Goal: Information Seeking & Learning: Learn about a topic

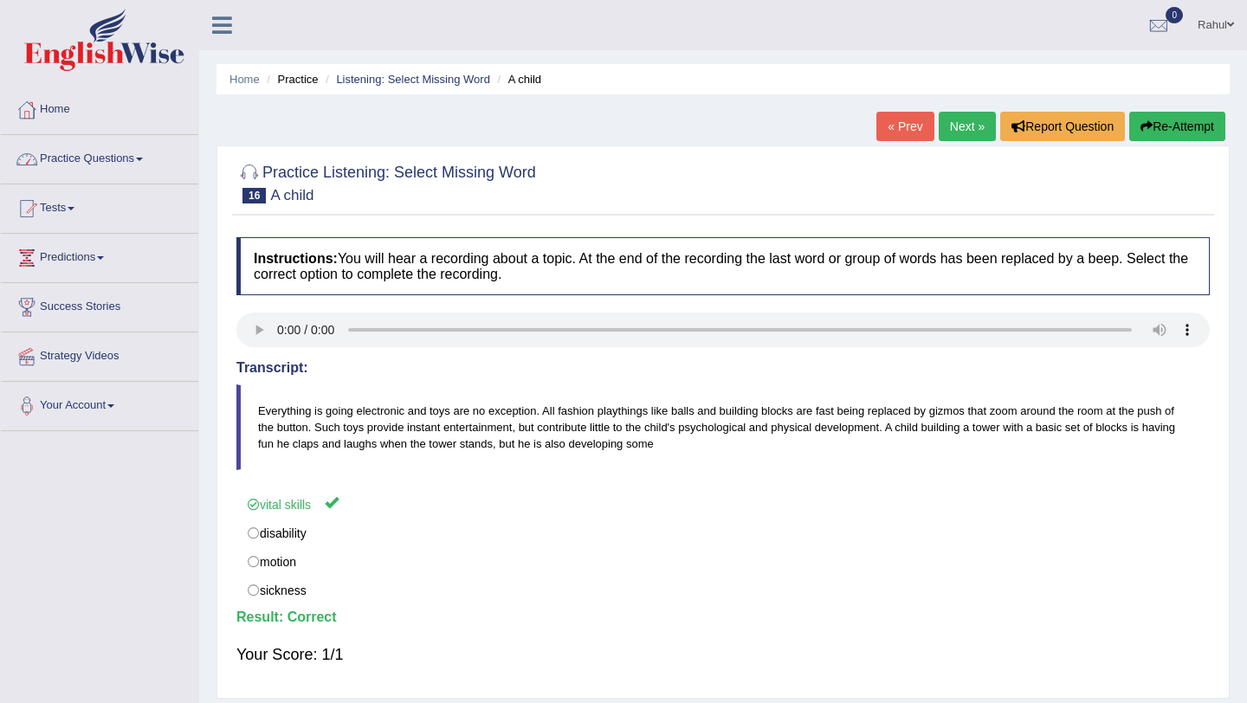
click at [143, 159] on span at bounding box center [139, 159] width 7 height 3
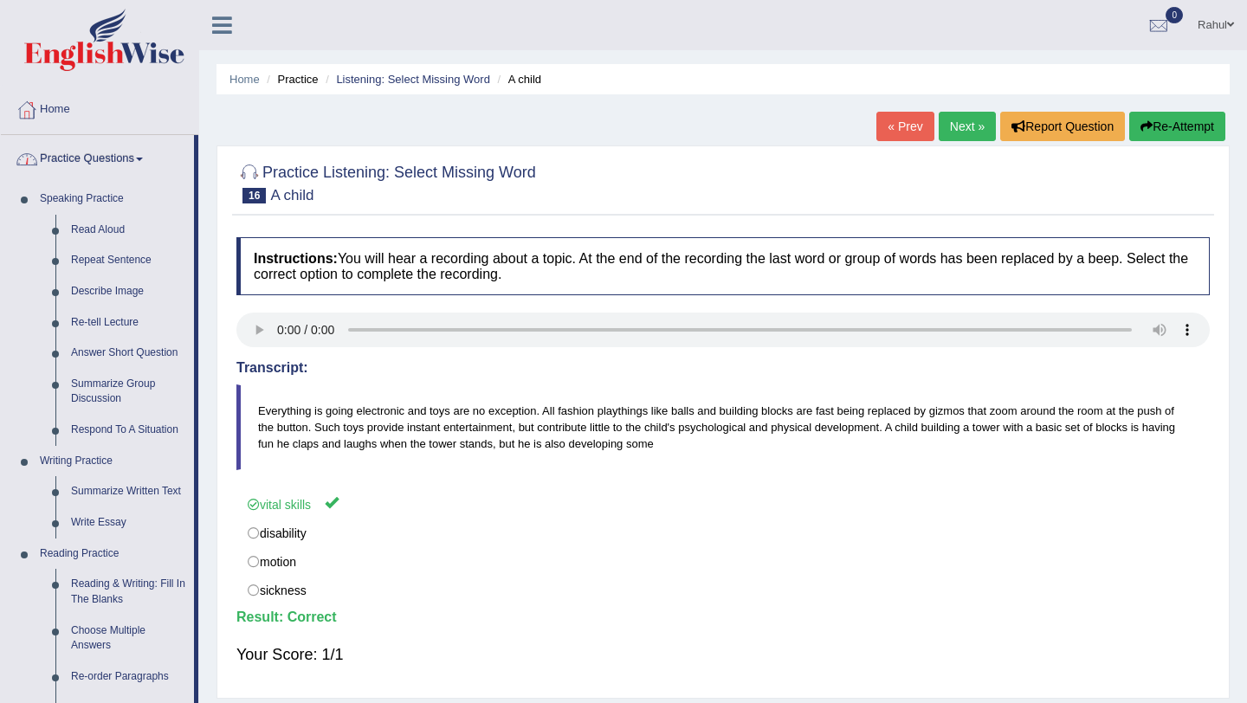
click at [101, 159] on link "Practice Questions" at bounding box center [97, 156] width 193 height 43
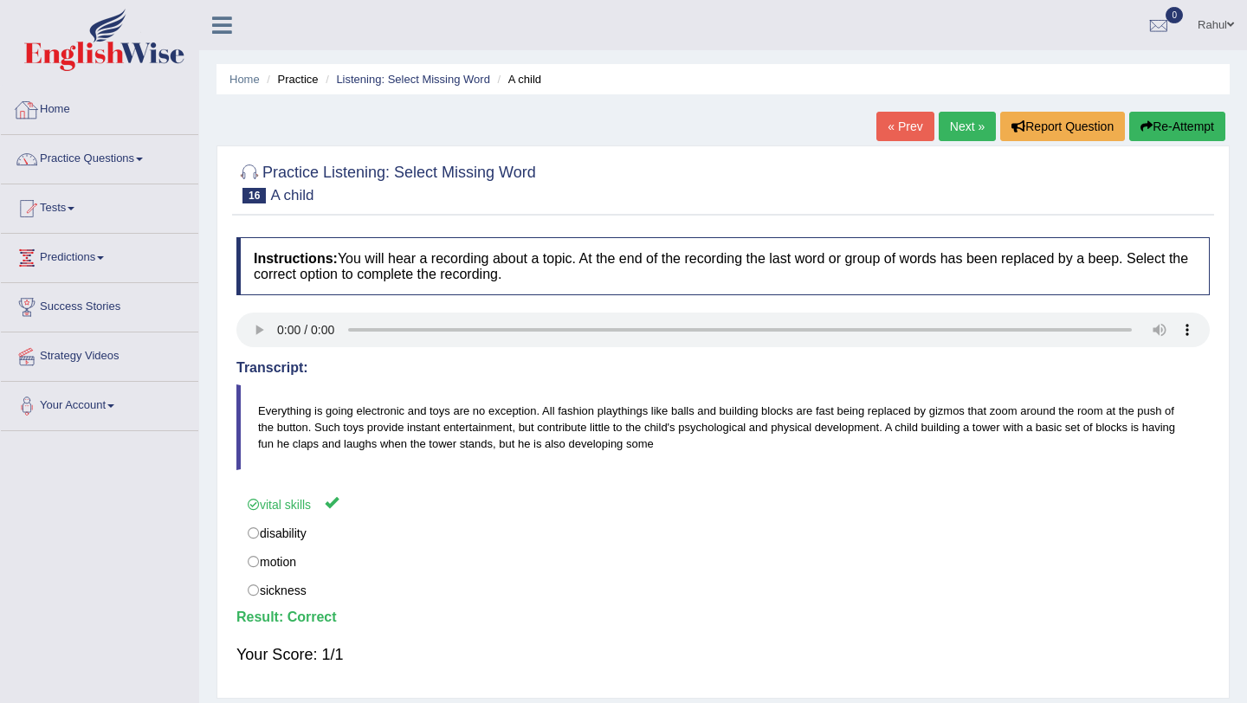
click at [71, 118] on link "Home" at bounding box center [99, 107] width 197 height 43
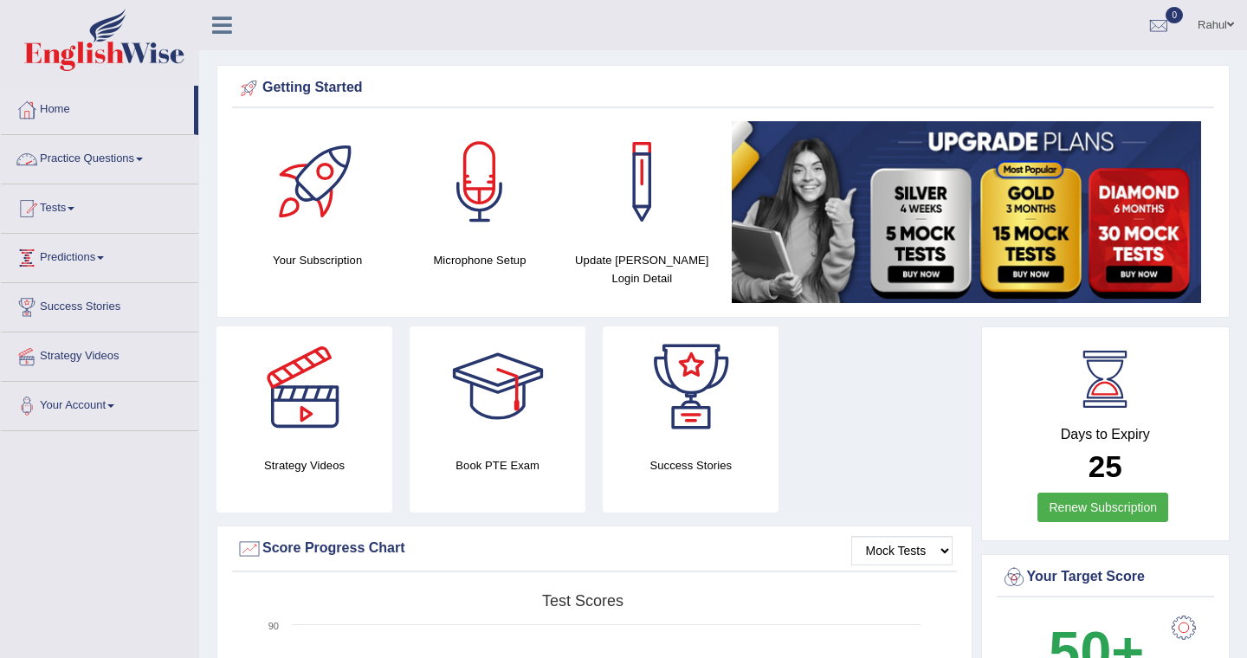
click at [143, 158] on span at bounding box center [139, 159] width 7 height 3
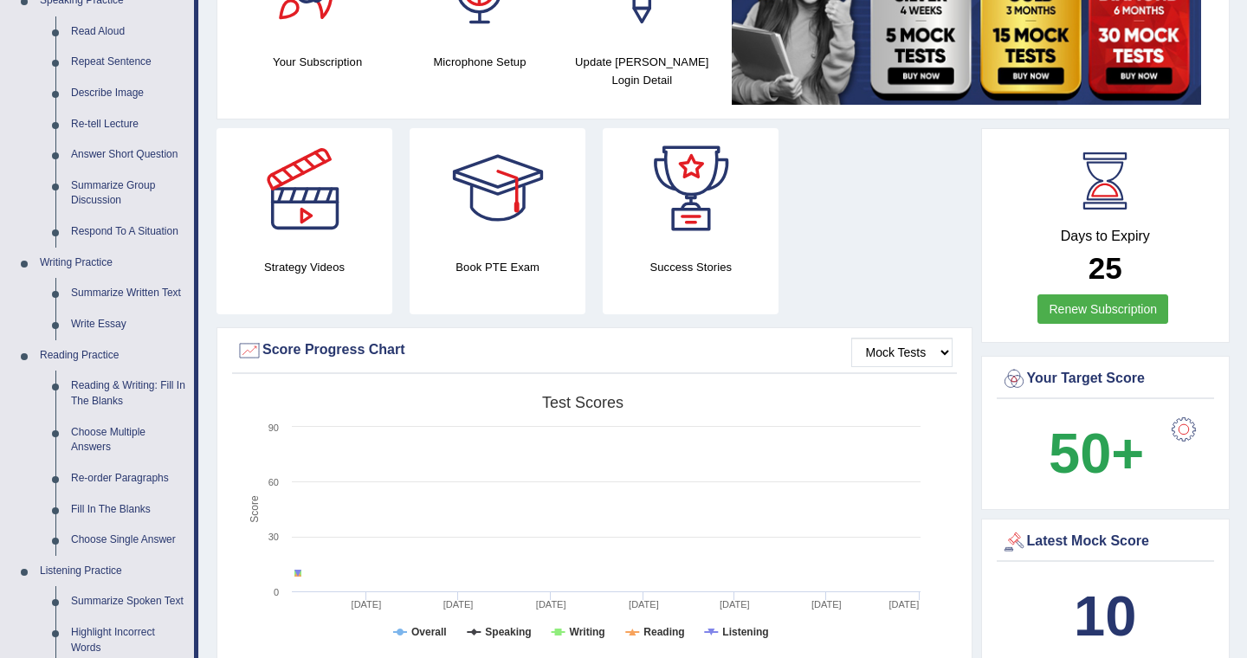
scroll to position [277, 0]
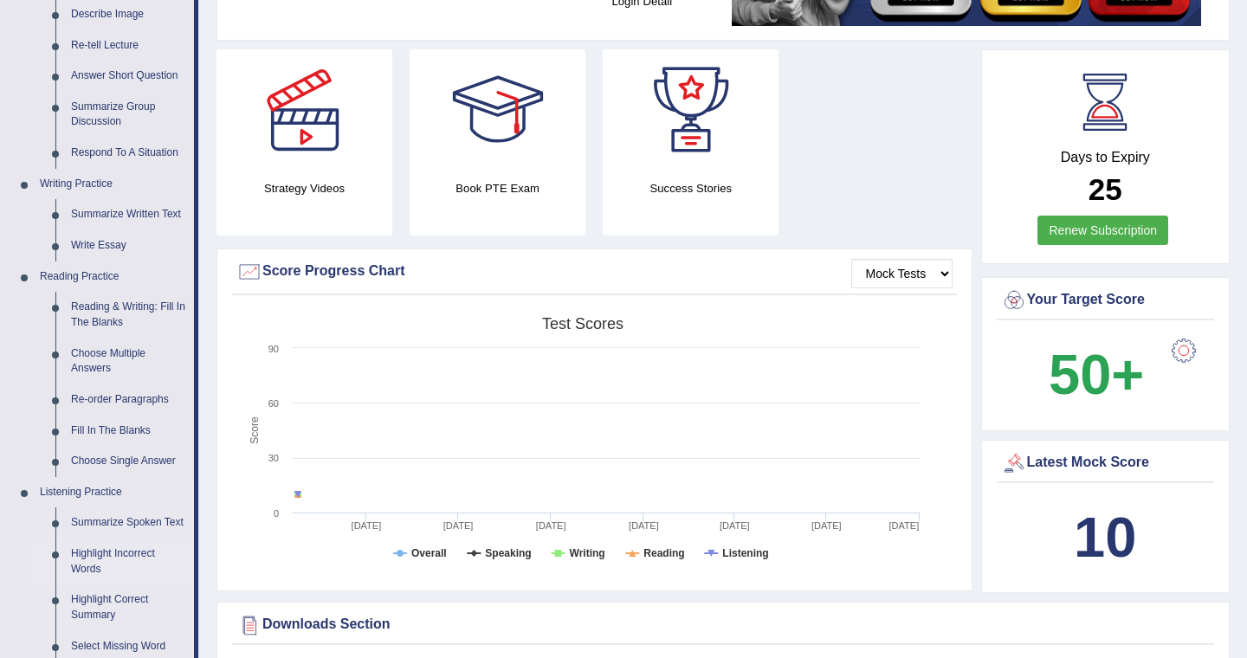
drag, startPoint x: 196, startPoint y: 408, endPoint x: 128, endPoint y: 582, distance: 186.8
click at [128, 582] on li "Practice Questions Speaking Practice Read Aloud Repeat Sentence Describe Image …" at bounding box center [99, 345] width 197 height 974
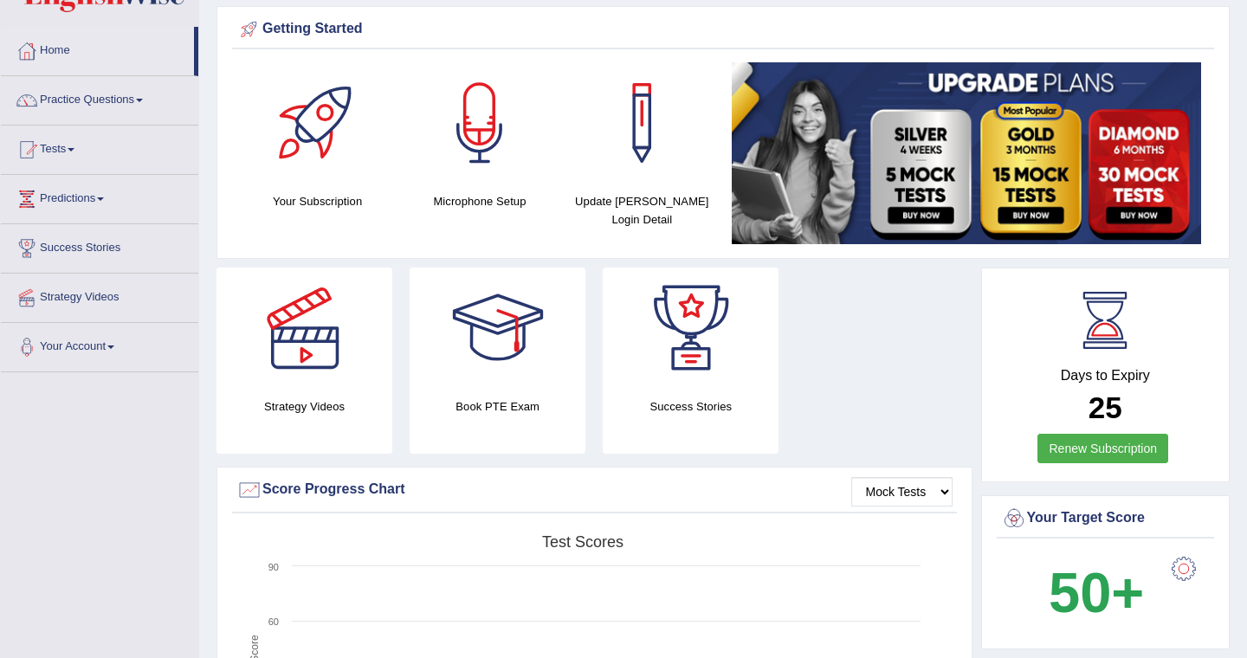
scroll to position [0, 0]
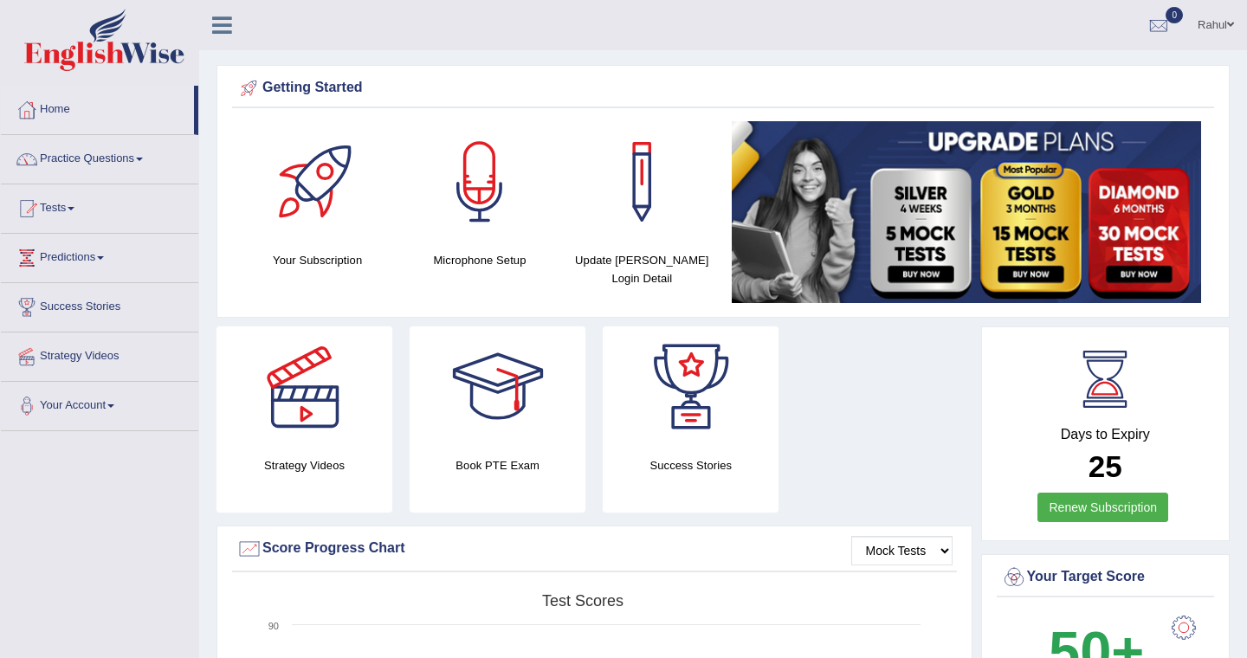
click at [143, 159] on span at bounding box center [139, 159] width 7 height 3
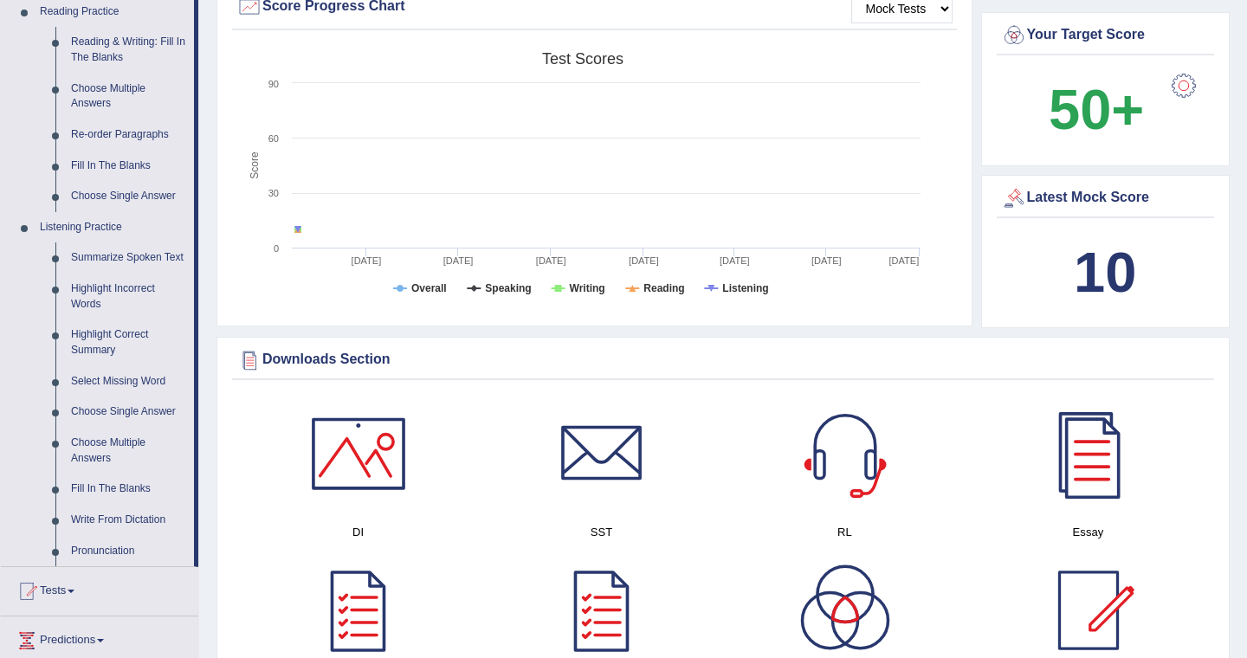
scroll to position [554, 0]
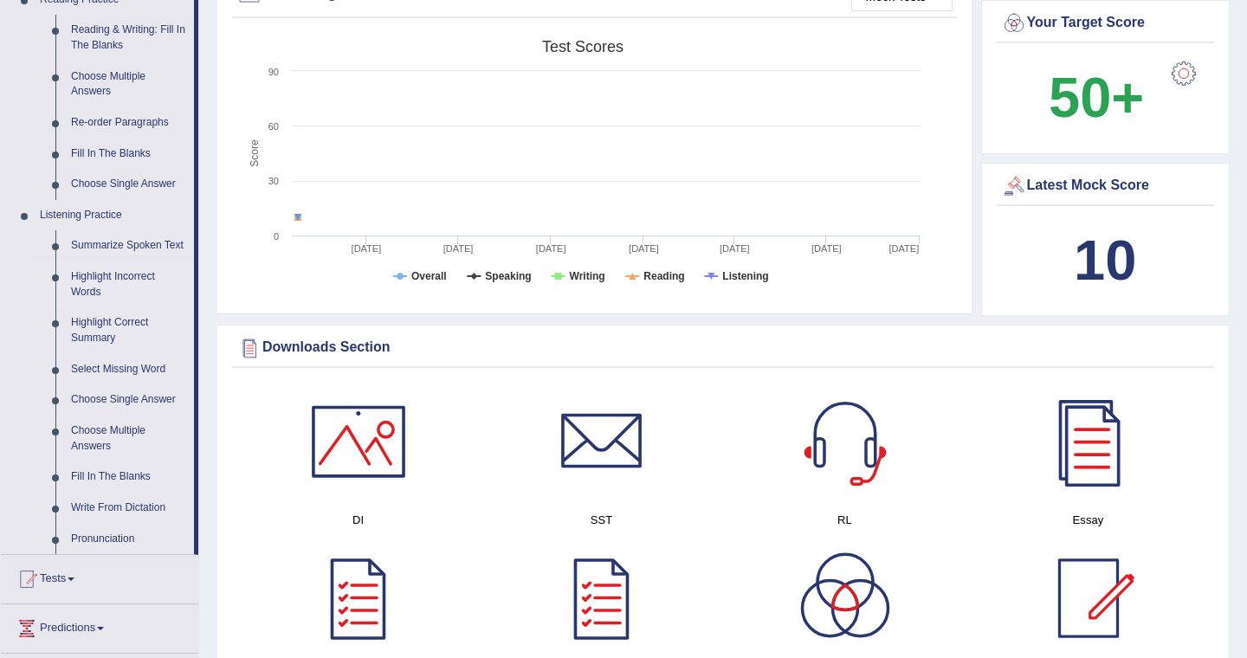
click at [90, 294] on link "Highlight Incorrect Words" at bounding box center [128, 285] width 131 height 46
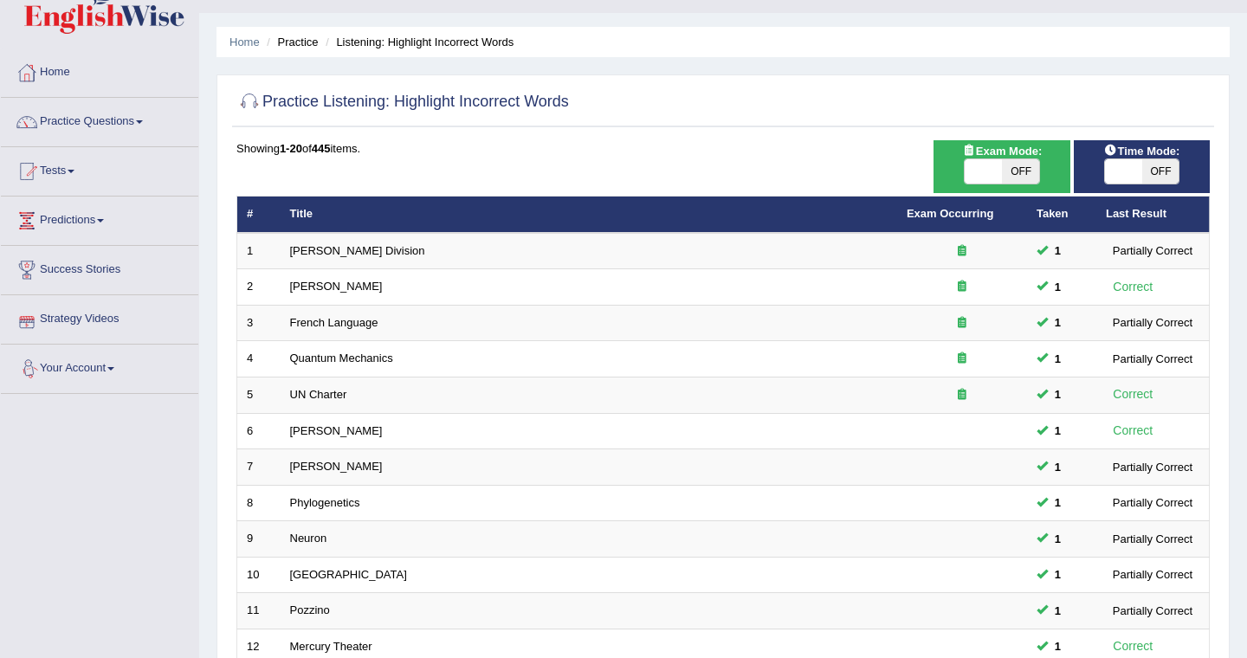
scroll to position [35, 0]
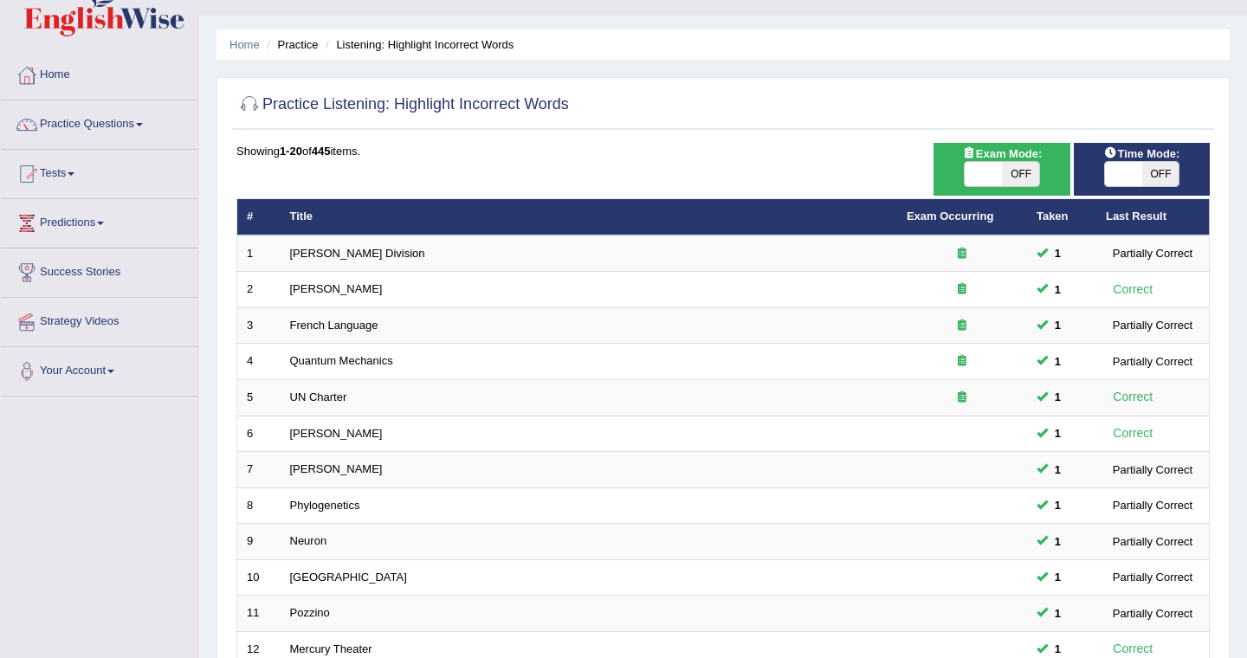
click at [143, 123] on span at bounding box center [139, 124] width 7 height 3
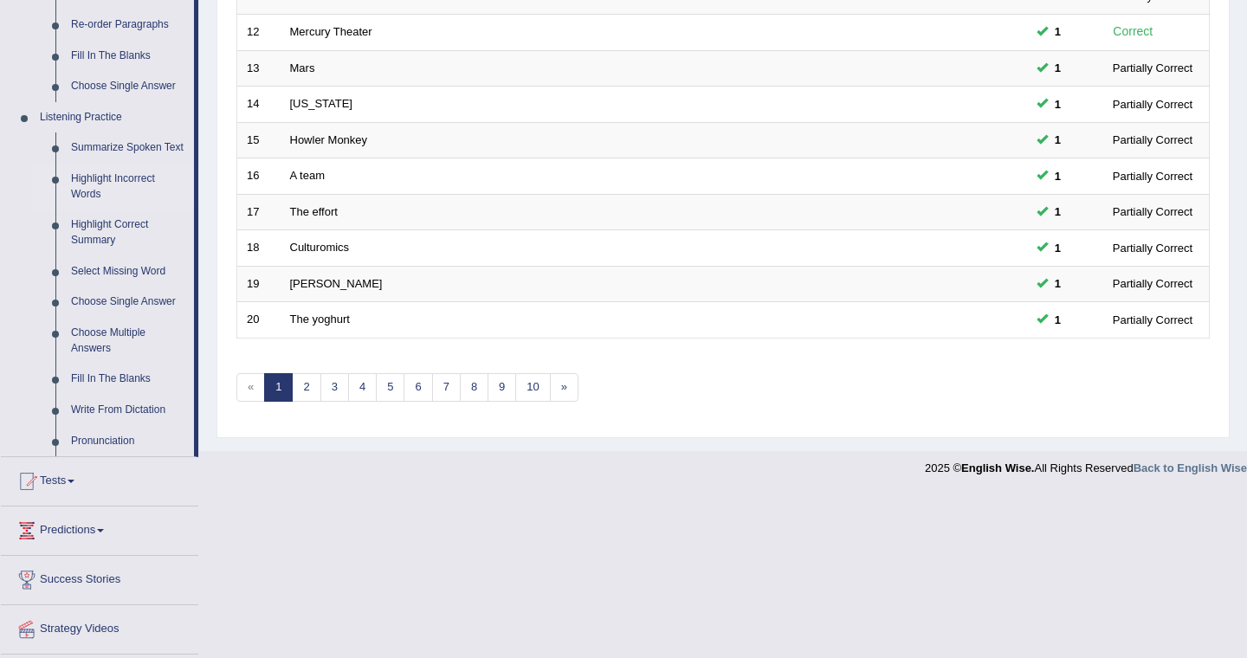
scroll to position [658, 0]
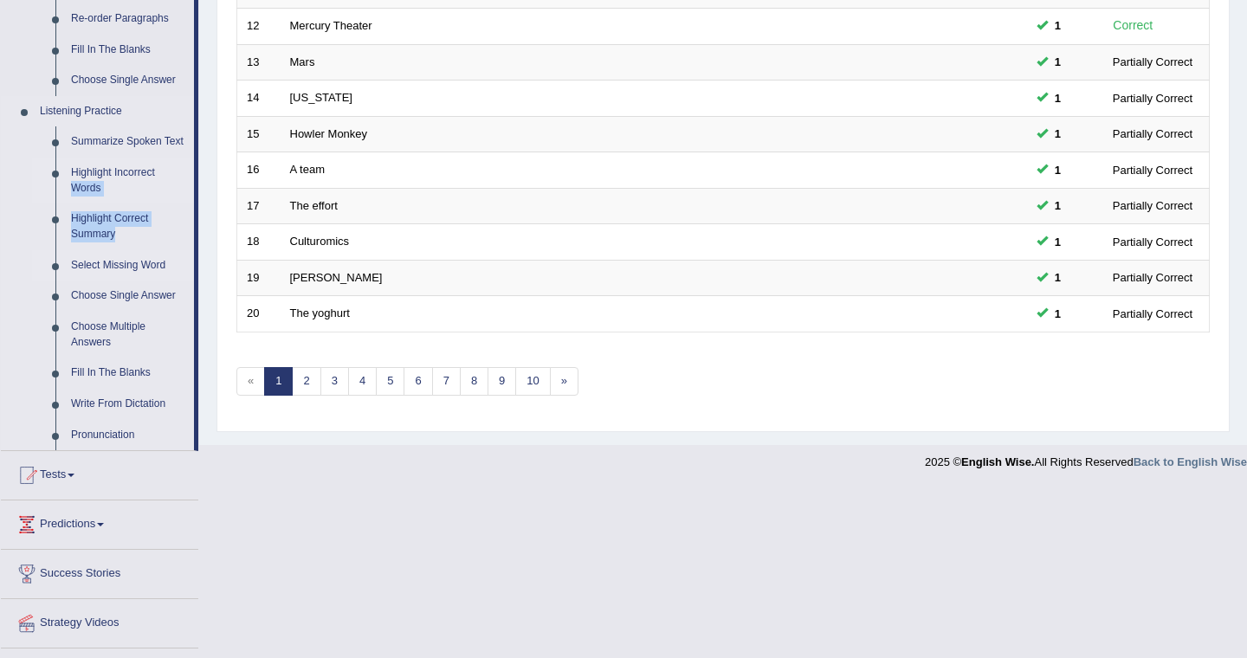
drag, startPoint x: 197, startPoint y: 181, endPoint x: 111, endPoint y: 261, distance: 117.1
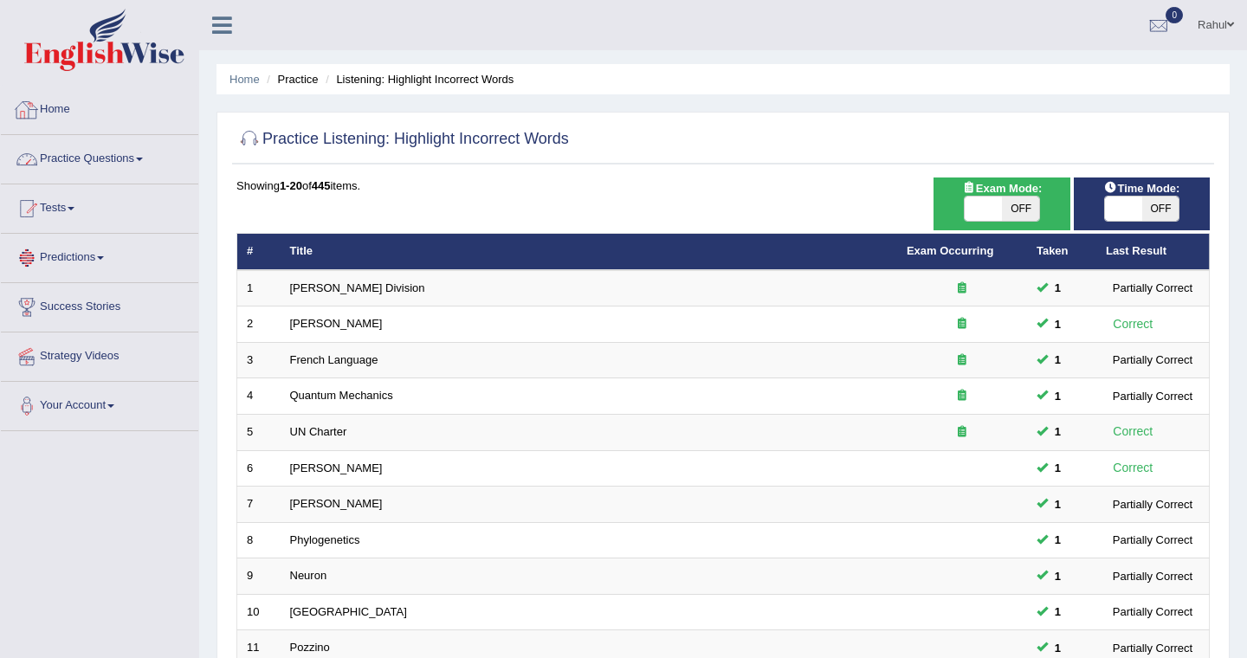
scroll to position [0, 0]
click at [147, 156] on link "Practice Questions" at bounding box center [99, 156] width 197 height 43
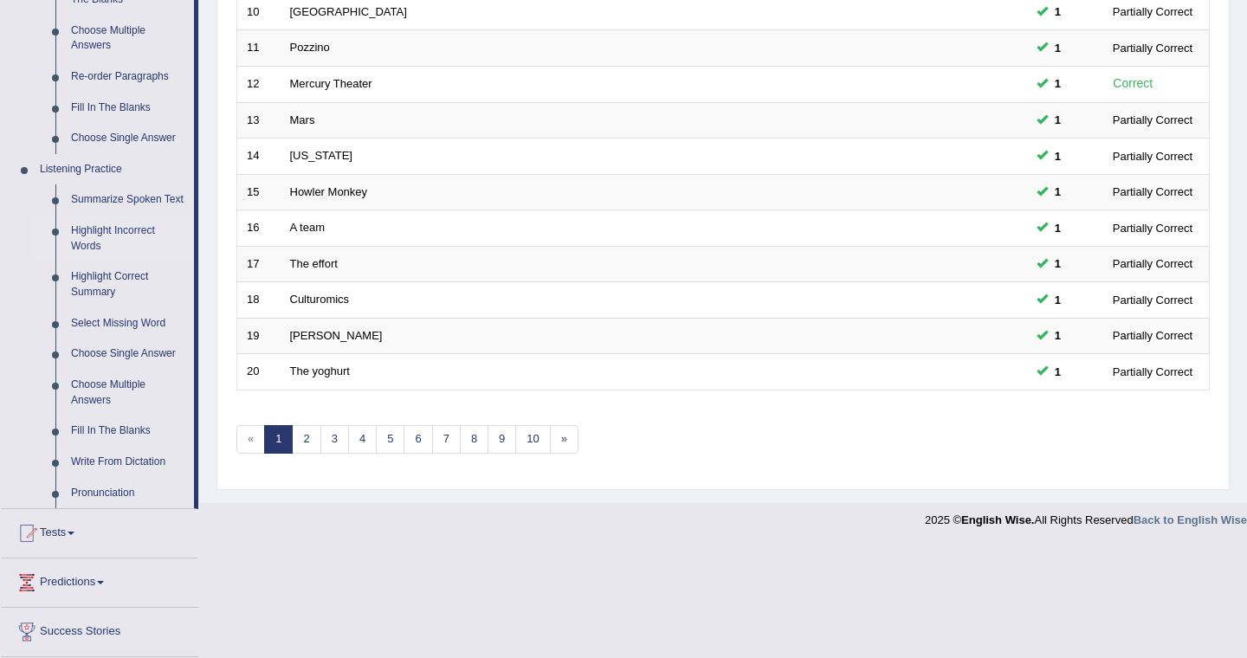
scroll to position [624, 0]
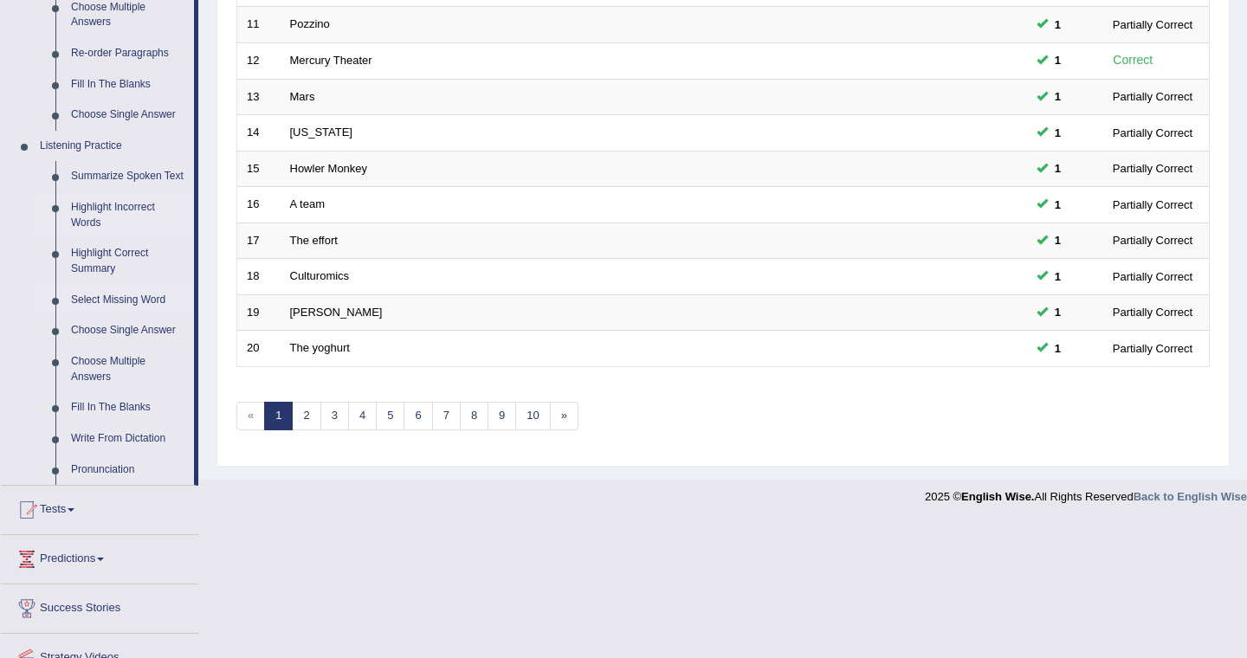
drag, startPoint x: 195, startPoint y: 236, endPoint x: 141, endPoint y: 316, distance: 96.1
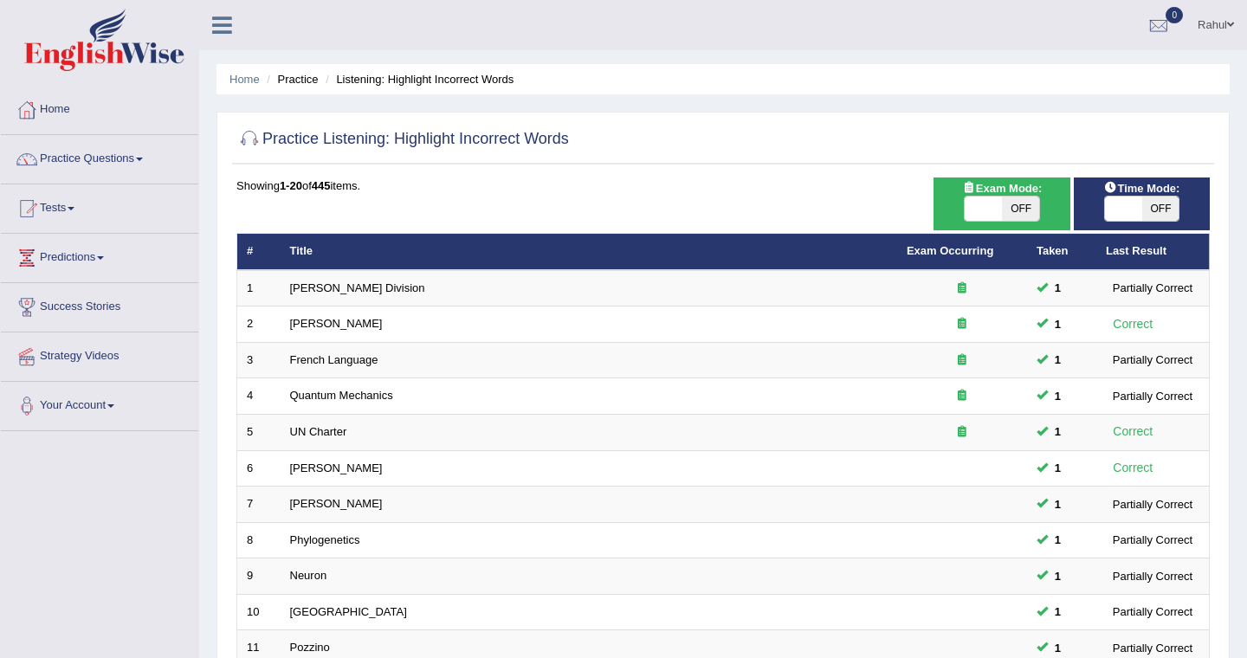
scroll to position [0, 0]
click at [143, 159] on span at bounding box center [139, 159] width 7 height 3
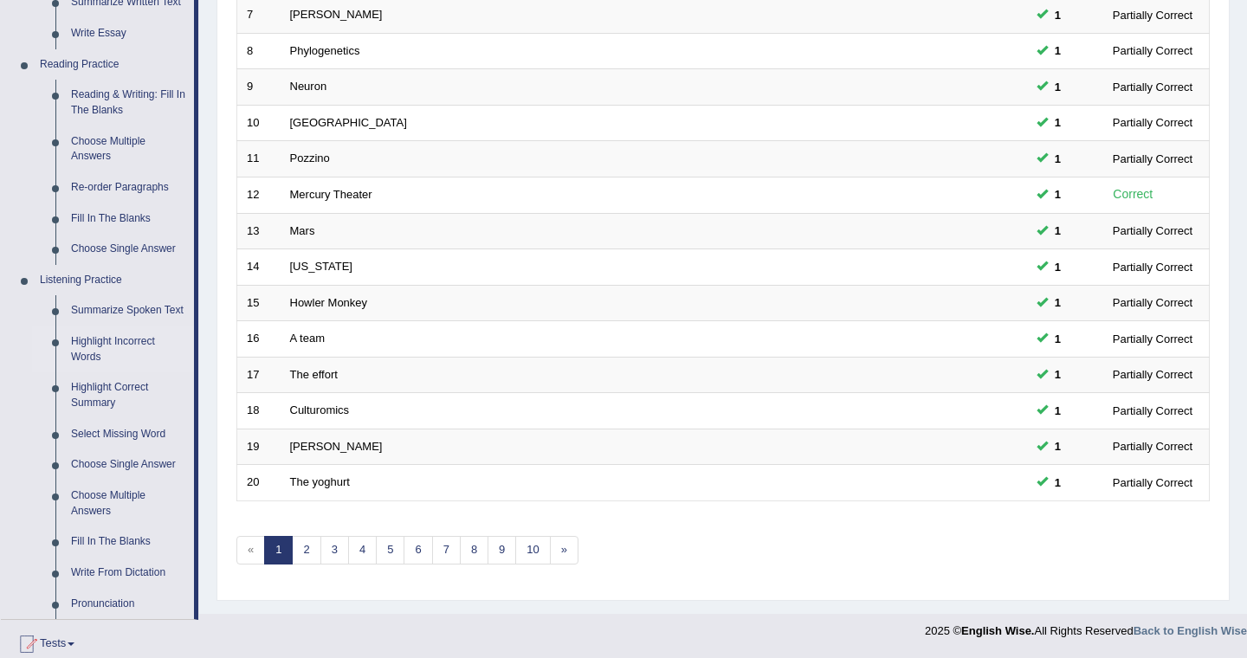
scroll to position [520, 0]
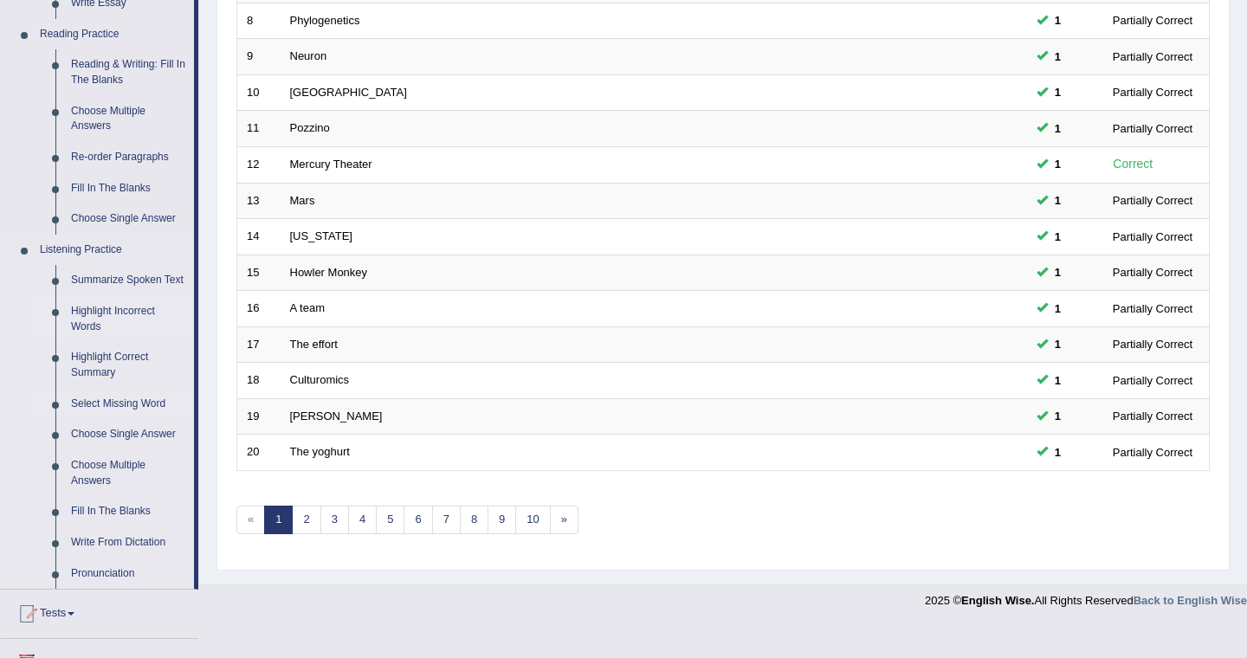
drag, startPoint x: 221, startPoint y: 349, endPoint x: 87, endPoint y: 431, distance: 157.5
click at [87, 431] on div "Toggle navigation Home Practice Questions Speaking Practice Read Aloud Repeat S…" at bounding box center [623, 49] width 1247 height 1138
click at [87, 420] on link "Select Missing Word" at bounding box center [128, 404] width 131 height 31
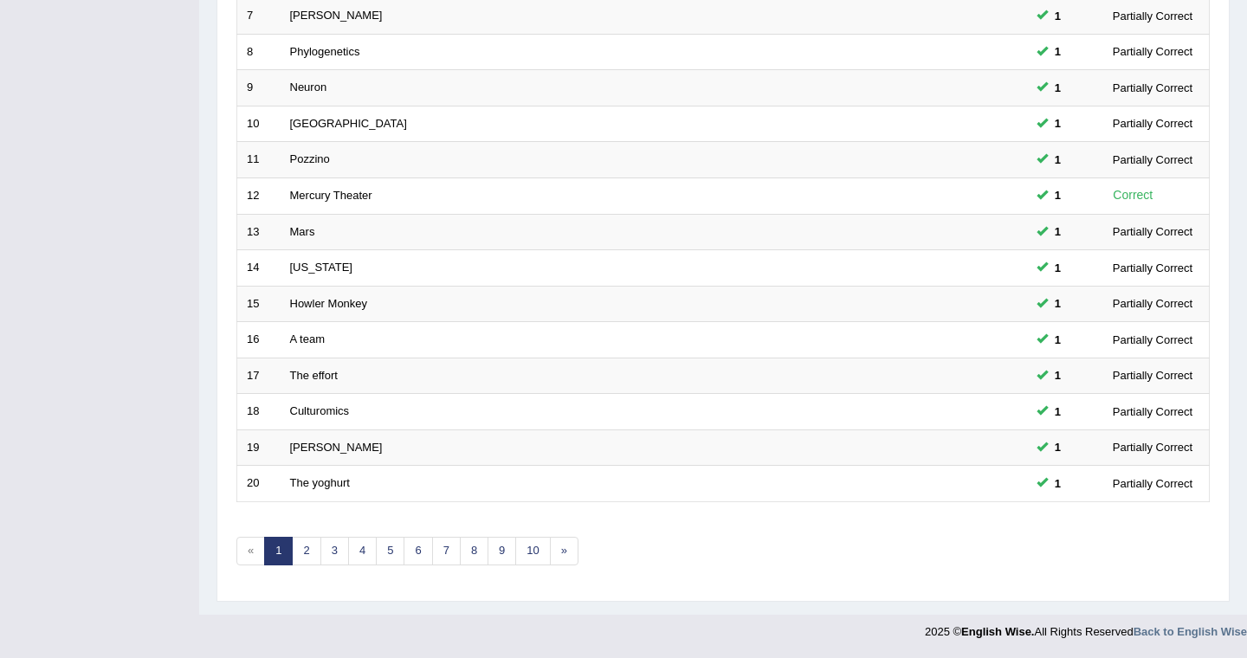
scroll to position [483, 0]
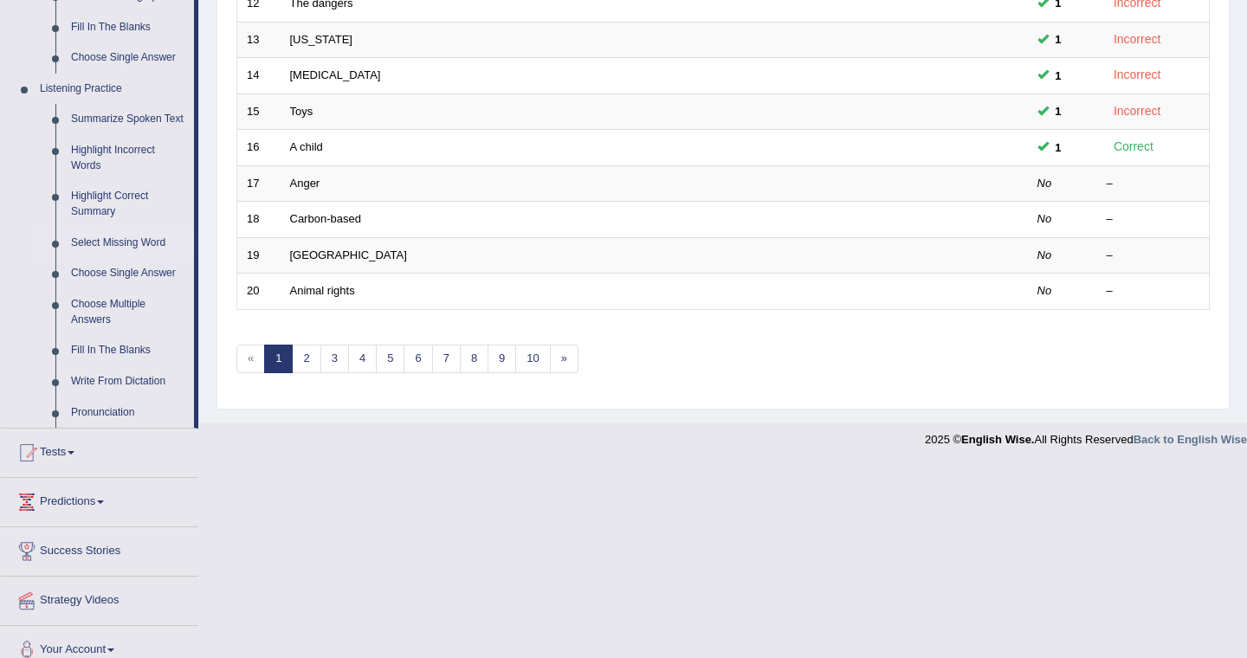
scroll to position [693, 0]
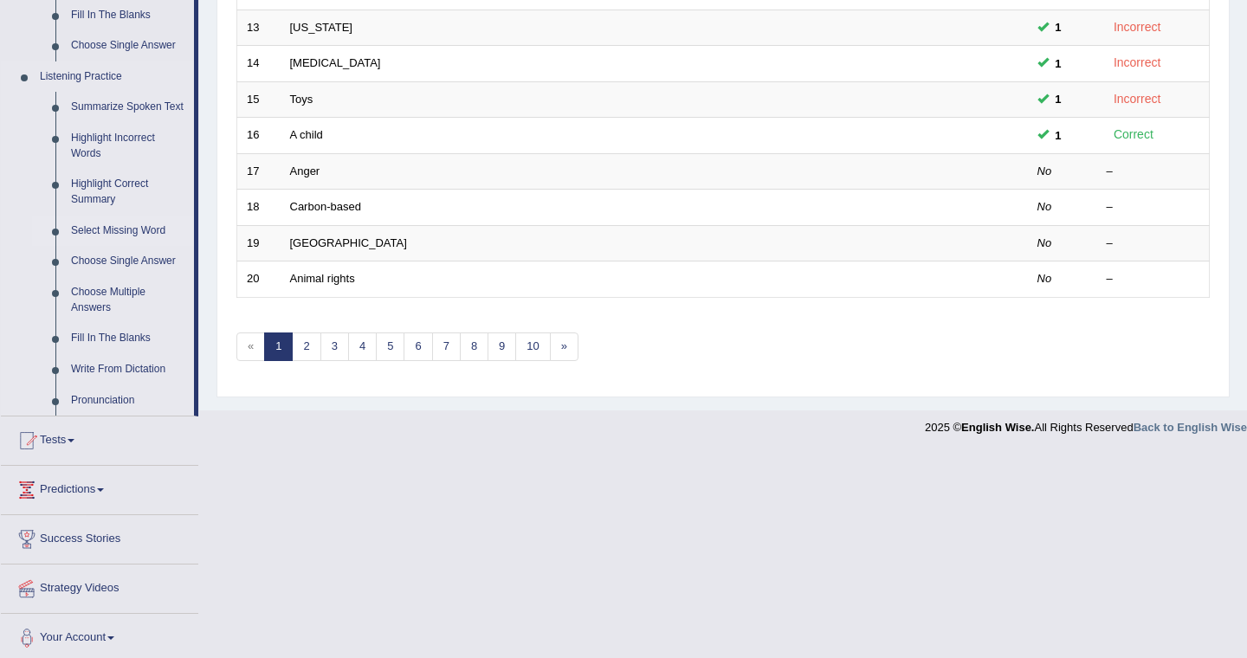
click at [112, 249] on div "Home Practice Questions Speaking Practice Read Aloud Repeat Sentence Describe I…" at bounding box center [99, 28] width 223 height 1271
click at [112, 247] on link "Select Missing Word" at bounding box center [128, 231] width 131 height 31
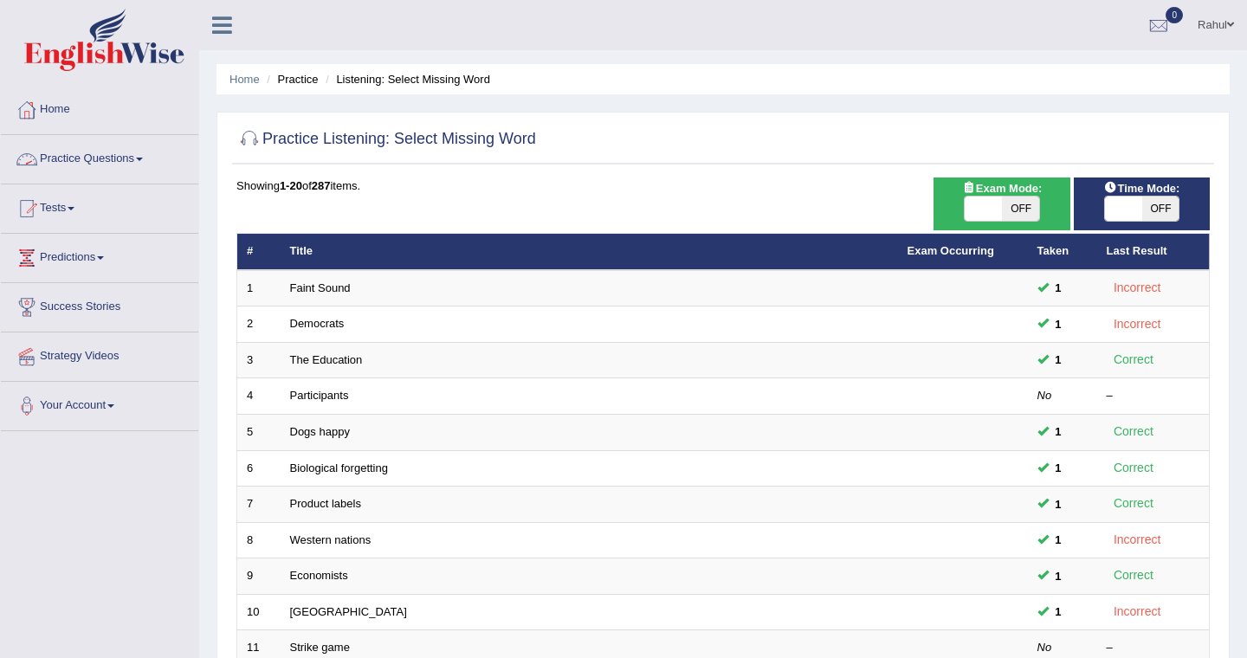
click at [143, 159] on span at bounding box center [139, 159] width 7 height 3
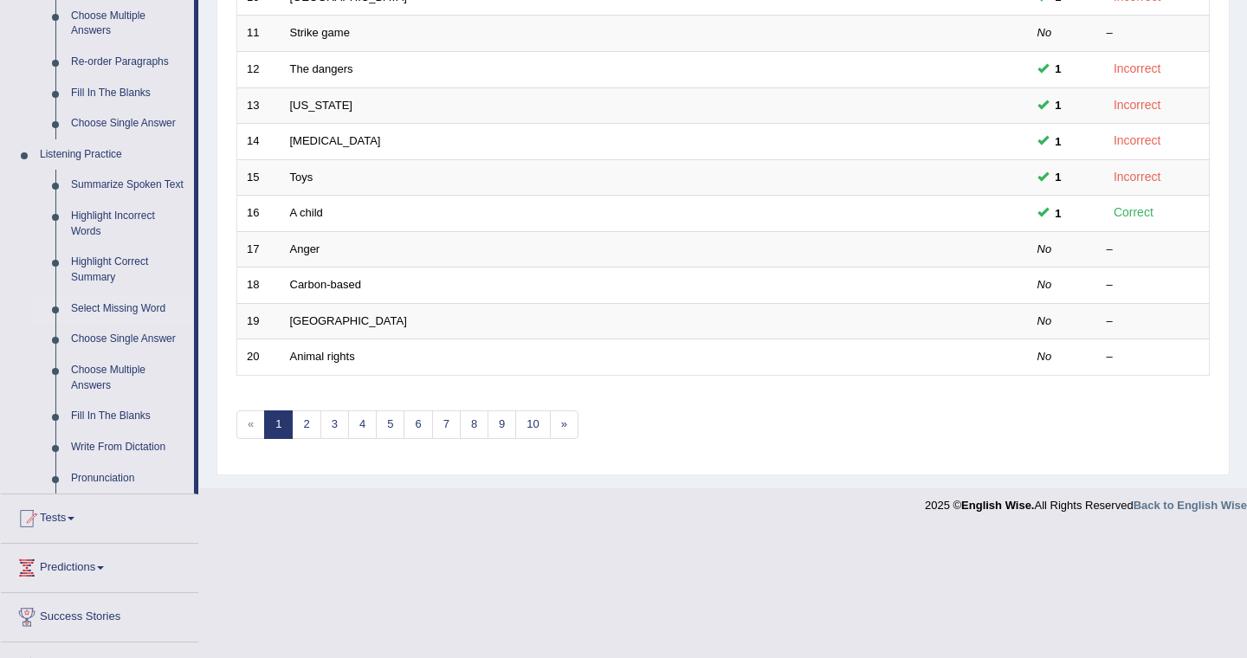
scroll to position [658, 0]
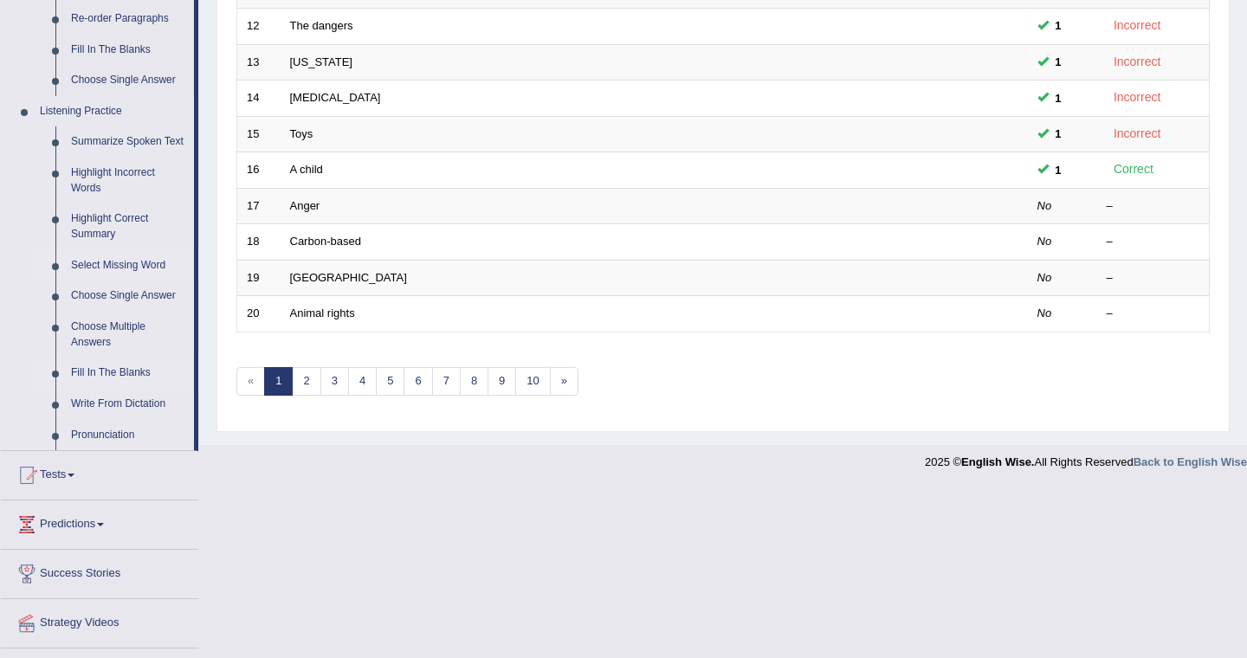
drag, startPoint x: 200, startPoint y: 267, endPoint x: 117, endPoint y: 388, distance: 147.0
click at [117, 388] on link "Fill In The Blanks" at bounding box center [128, 373] width 131 height 31
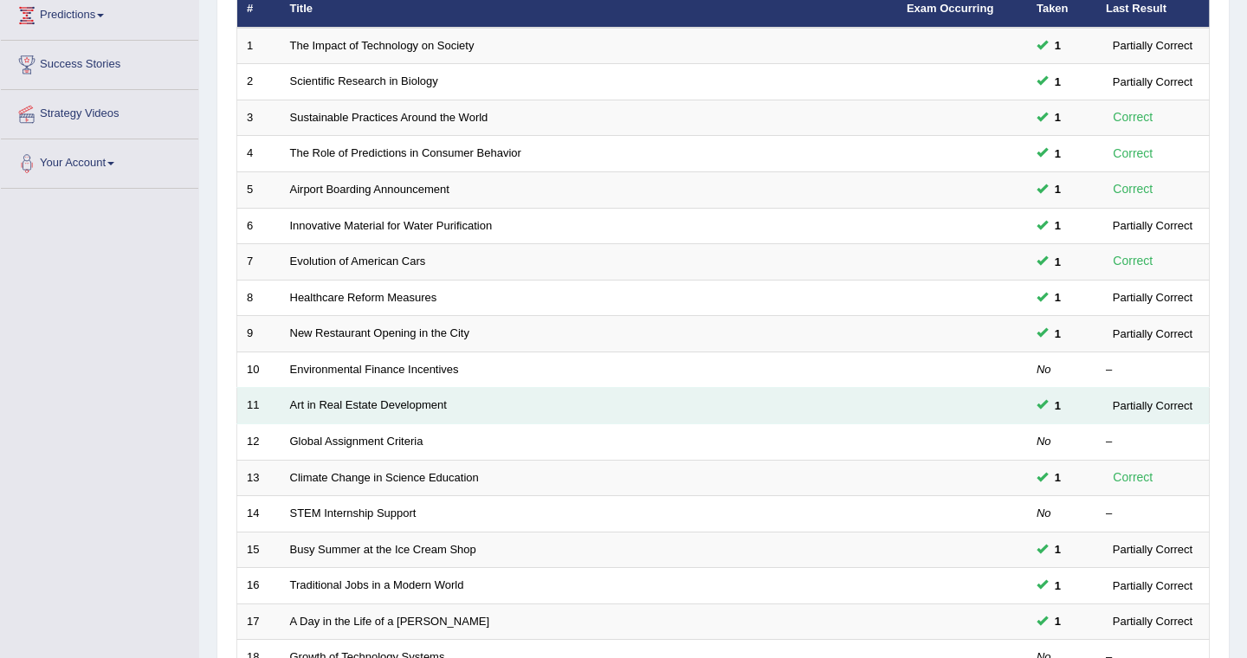
scroll to position [243, 0]
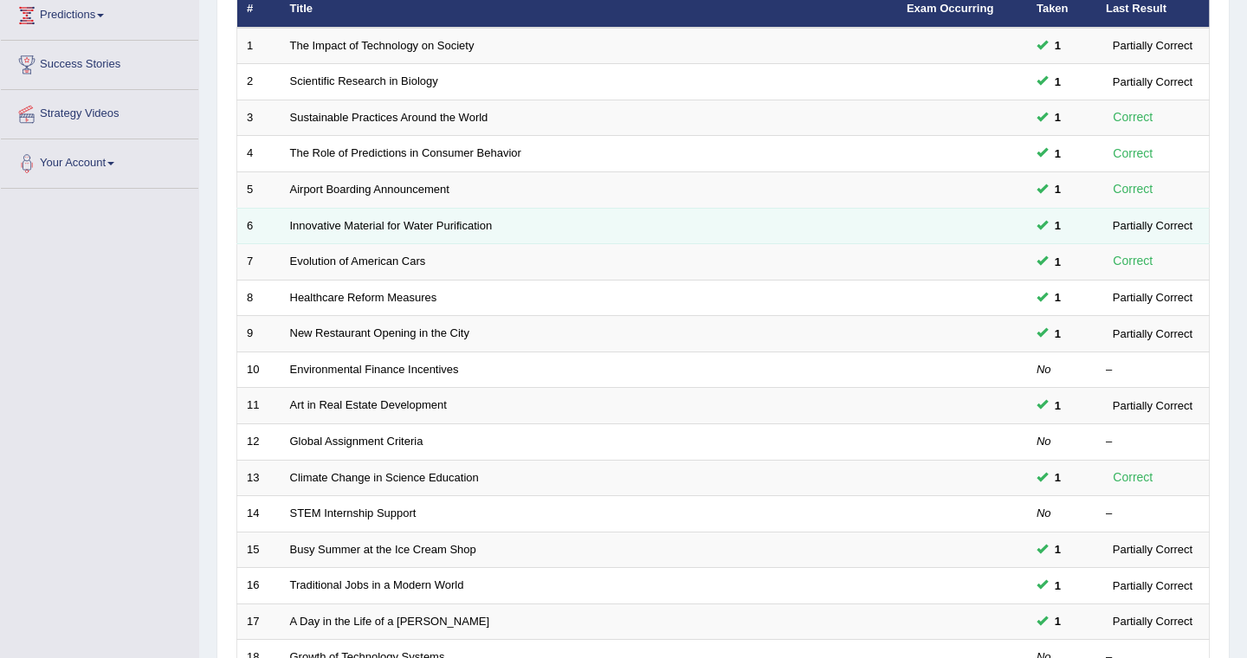
click at [498, 223] on td "Innovative Material for Water Purification" at bounding box center [589, 226] width 617 height 36
click at [345, 219] on link "Innovative Material for Water Purification" at bounding box center [391, 225] width 203 height 13
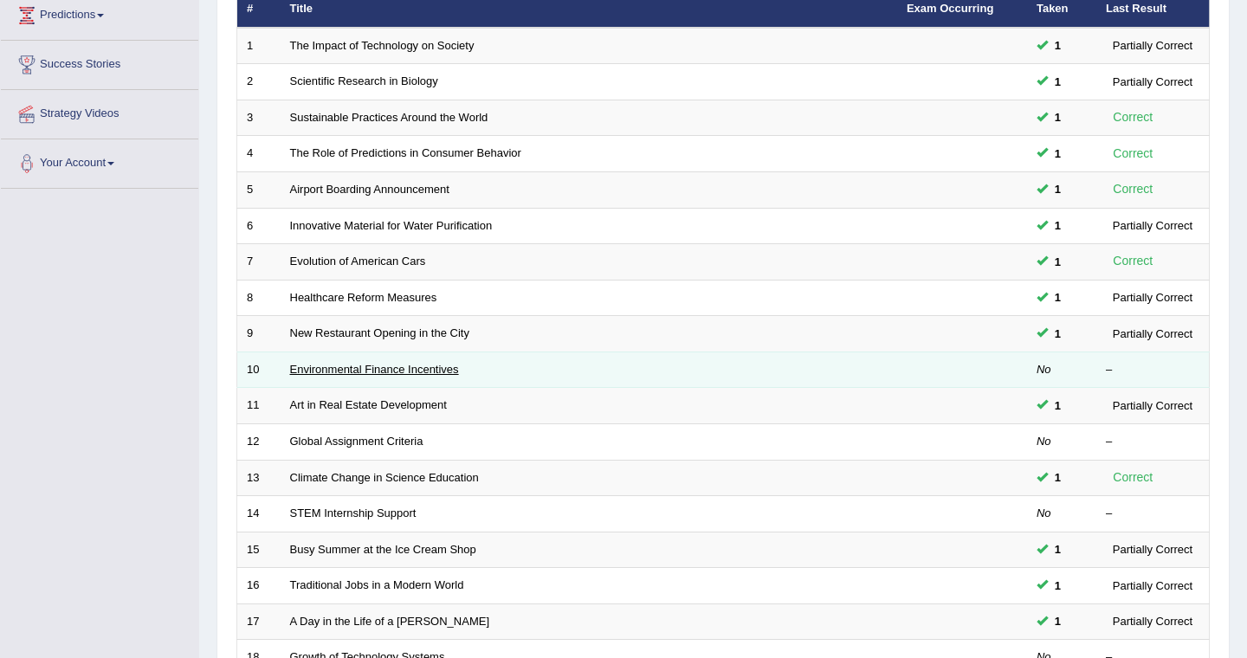
click at [322, 367] on link "Environmental Finance Incentives" at bounding box center [374, 369] width 169 height 13
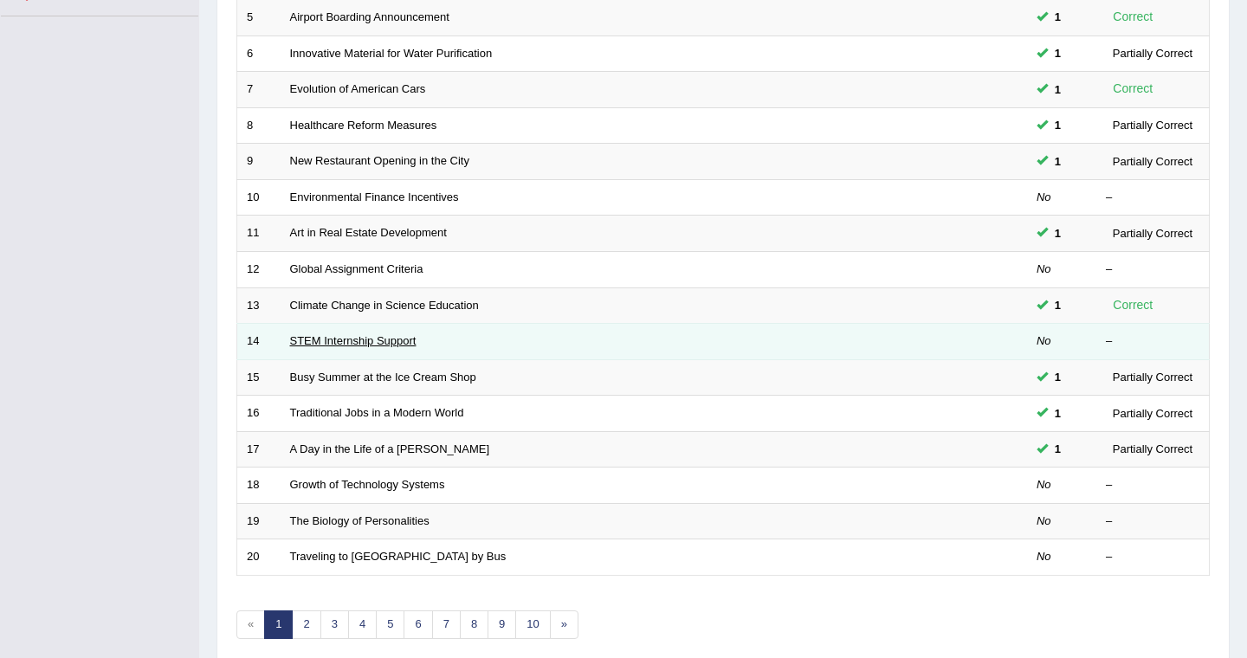
scroll to position [416, 0]
click at [336, 335] on link "STEM Internship Support" at bounding box center [353, 339] width 126 height 13
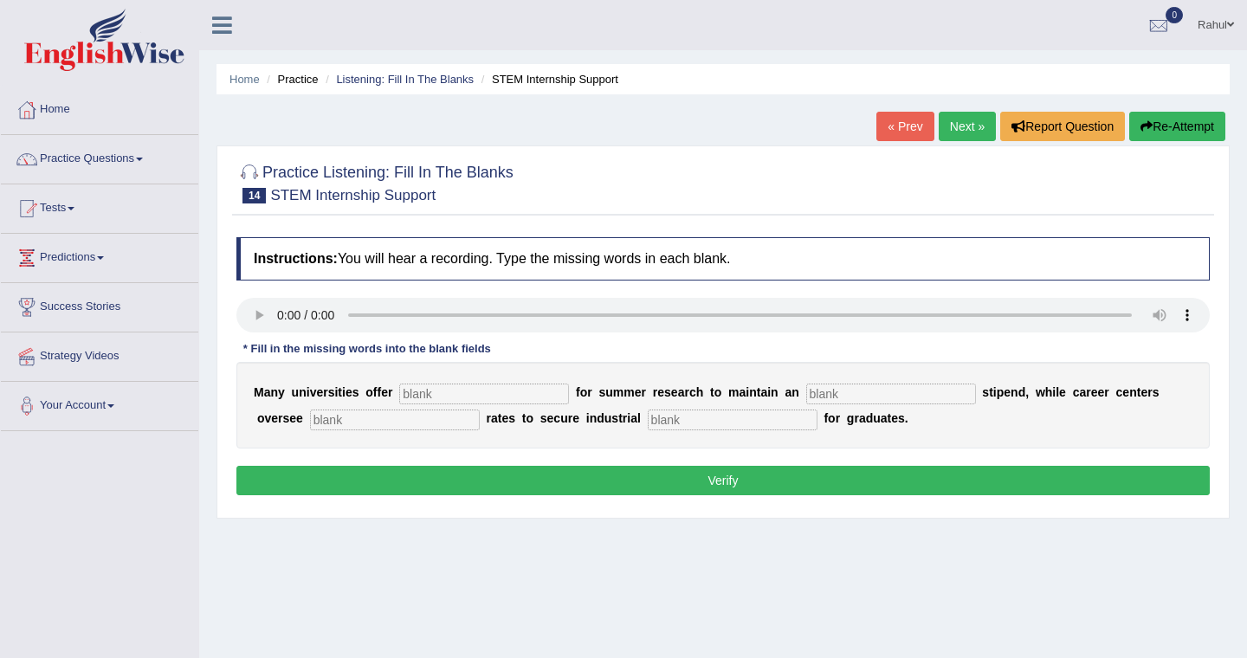
click at [417, 392] on input "text" at bounding box center [484, 394] width 170 height 21
click at [424, 392] on input "susbsidies" at bounding box center [484, 394] width 170 height 21
type input "subsidies"
click at [806, 393] on input "text" at bounding box center [891, 394] width 170 height 21
type input "average"
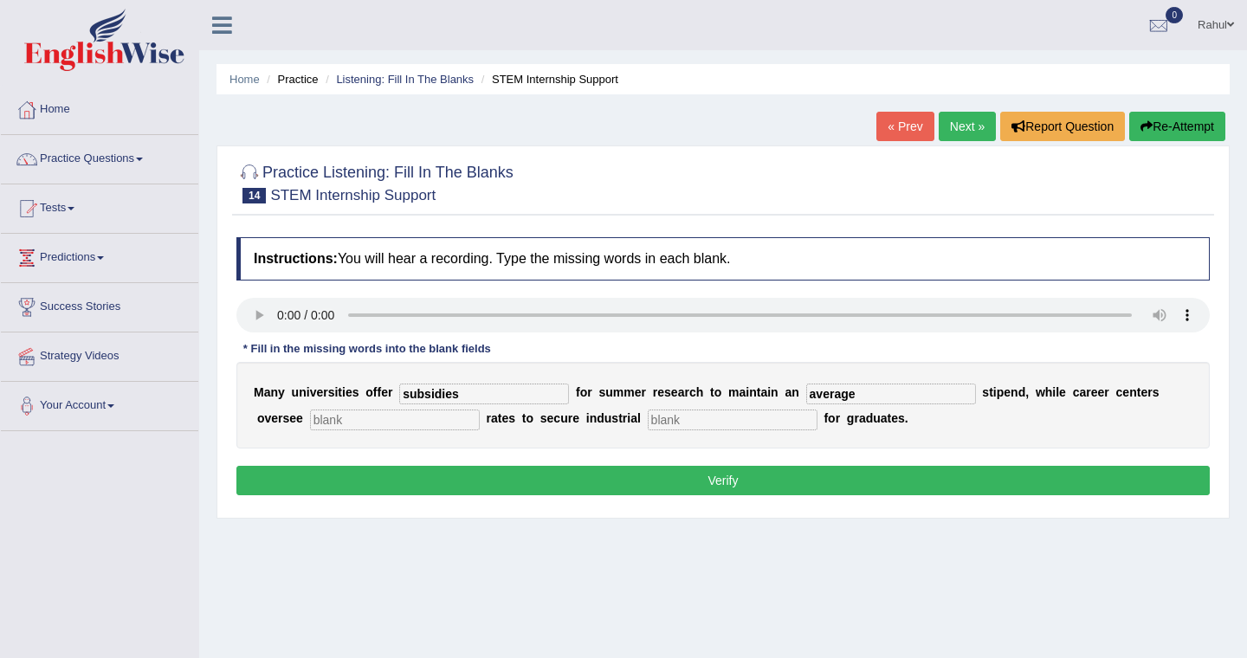
click at [382, 423] on input "text" at bounding box center [395, 420] width 170 height 21
type input "placement"
click at [648, 420] on input "text" at bounding box center [733, 420] width 170 height 21
type input "rates"
click at [741, 482] on button "Verify" at bounding box center [723, 480] width 974 height 29
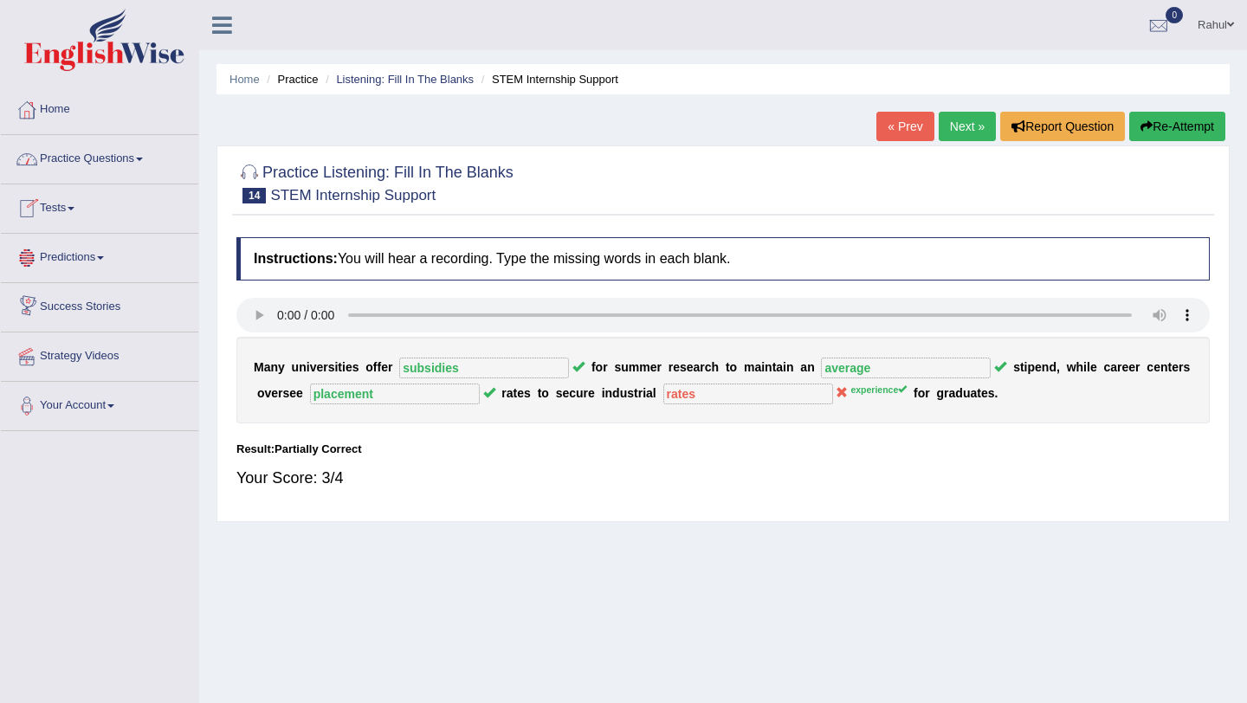
click at [143, 159] on span at bounding box center [139, 159] width 7 height 3
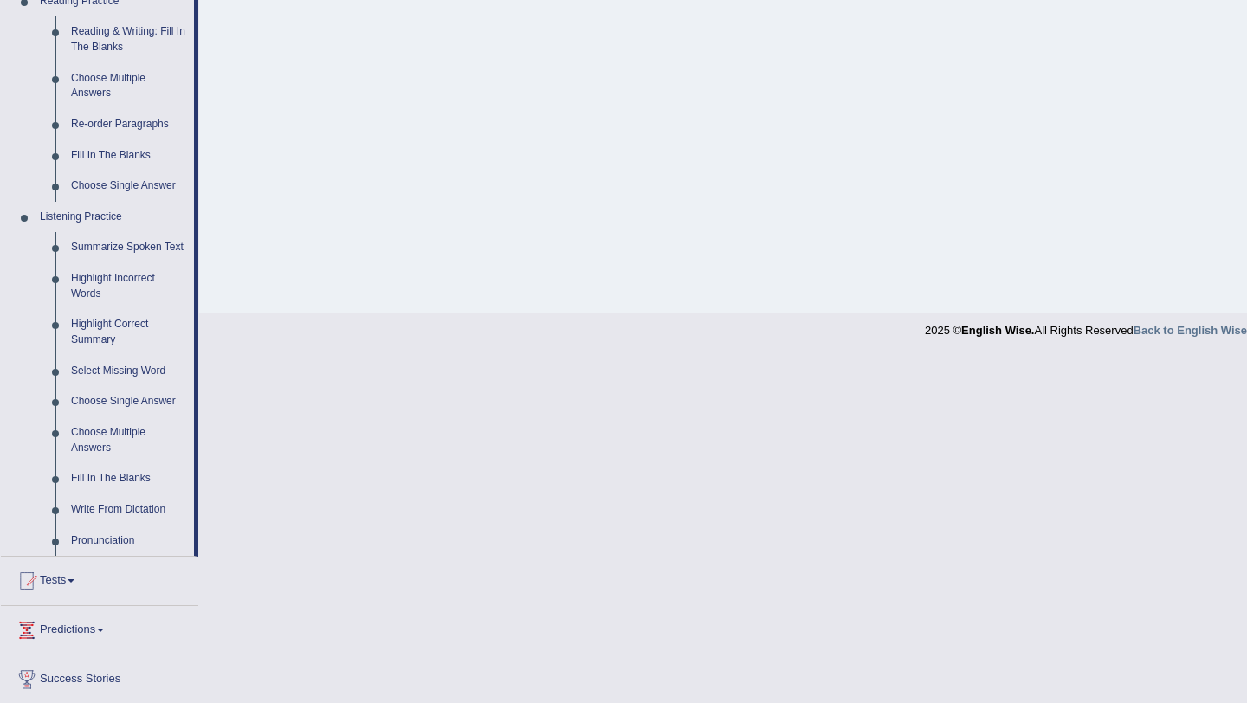
scroll to position [554, 0]
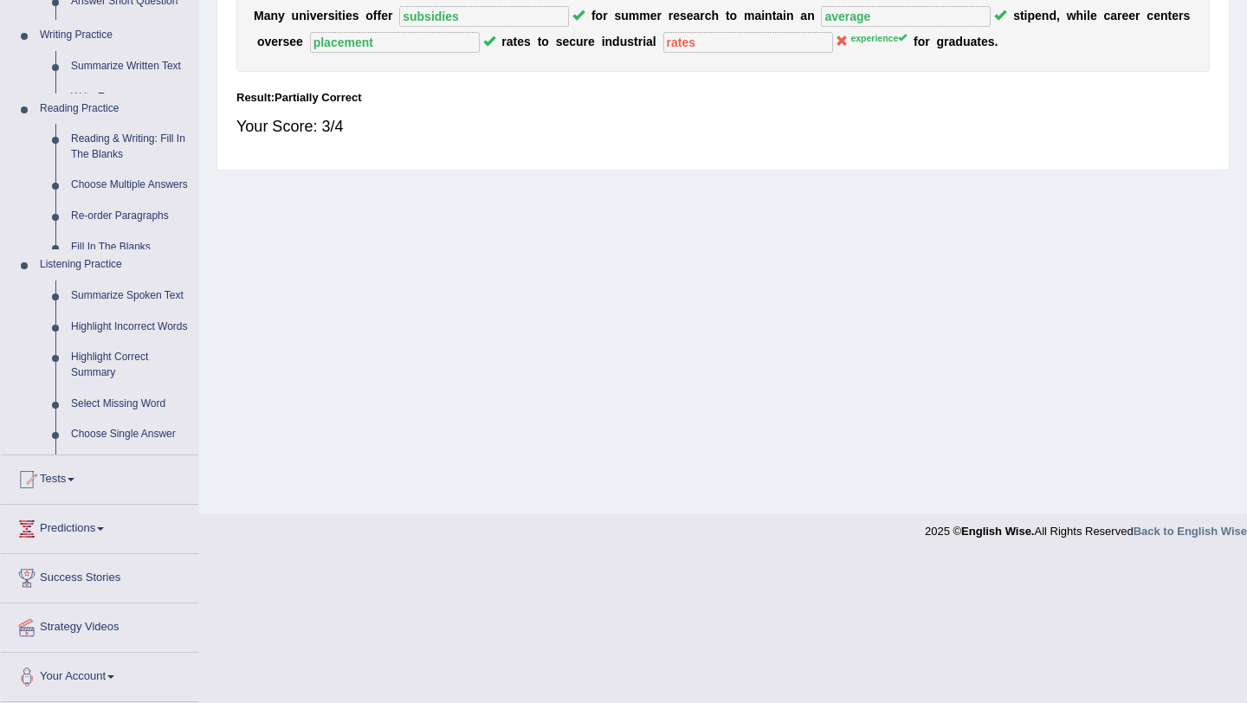
scroll to position [206, 0]
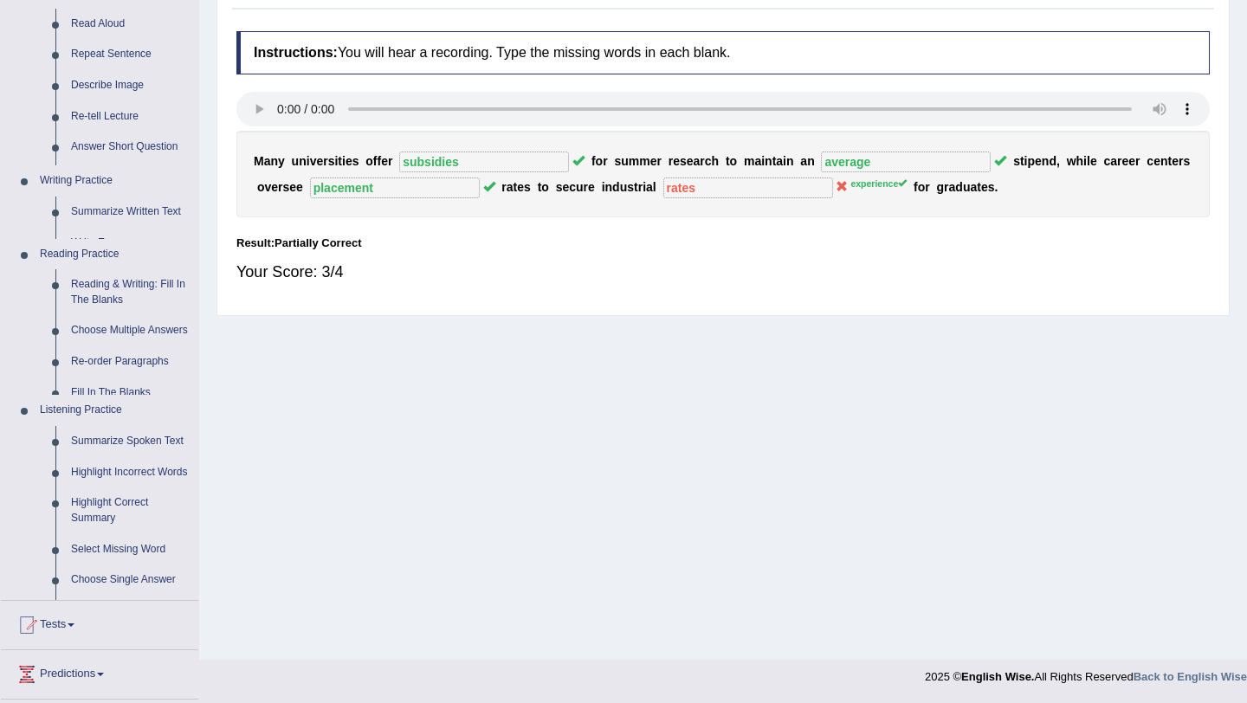
click at [196, 218] on ul "Home Practice Questions Speaking Practice Read Aloud Repeat Sentence Describe I…" at bounding box center [99, 364] width 197 height 968
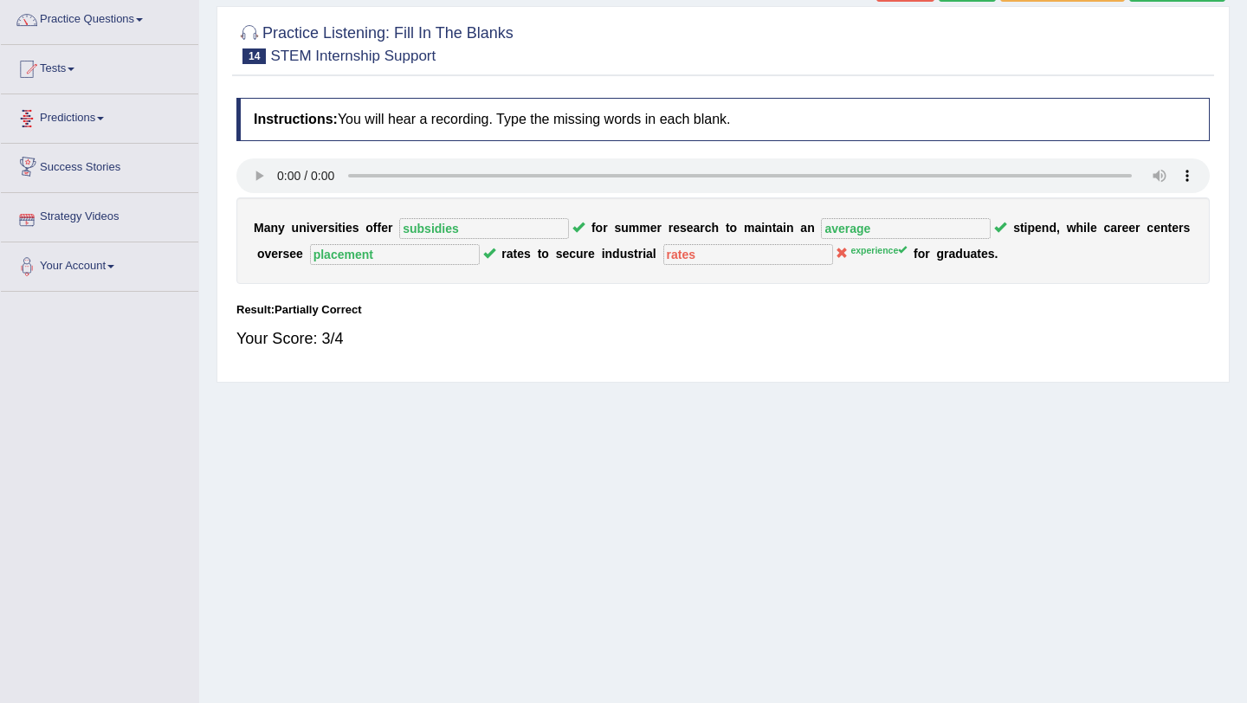
scroll to position [137, 0]
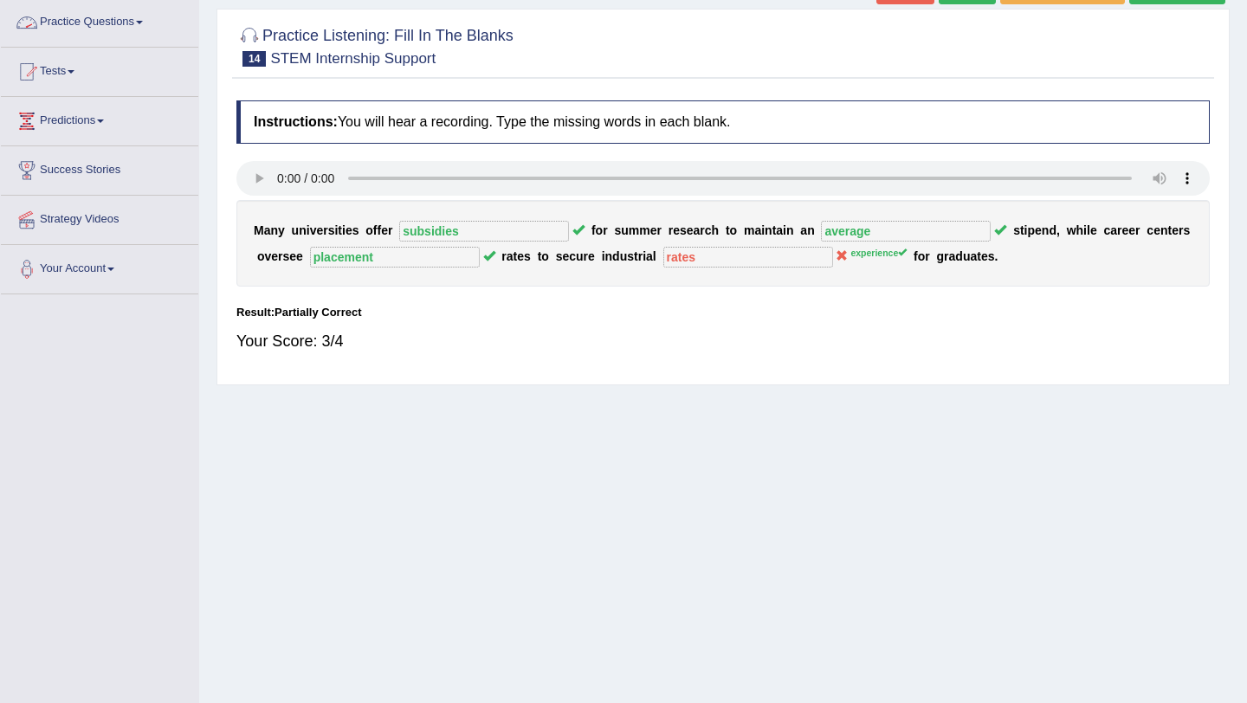
click at [153, 18] on link "Practice Questions" at bounding box center [99, 19] width 197 height 43
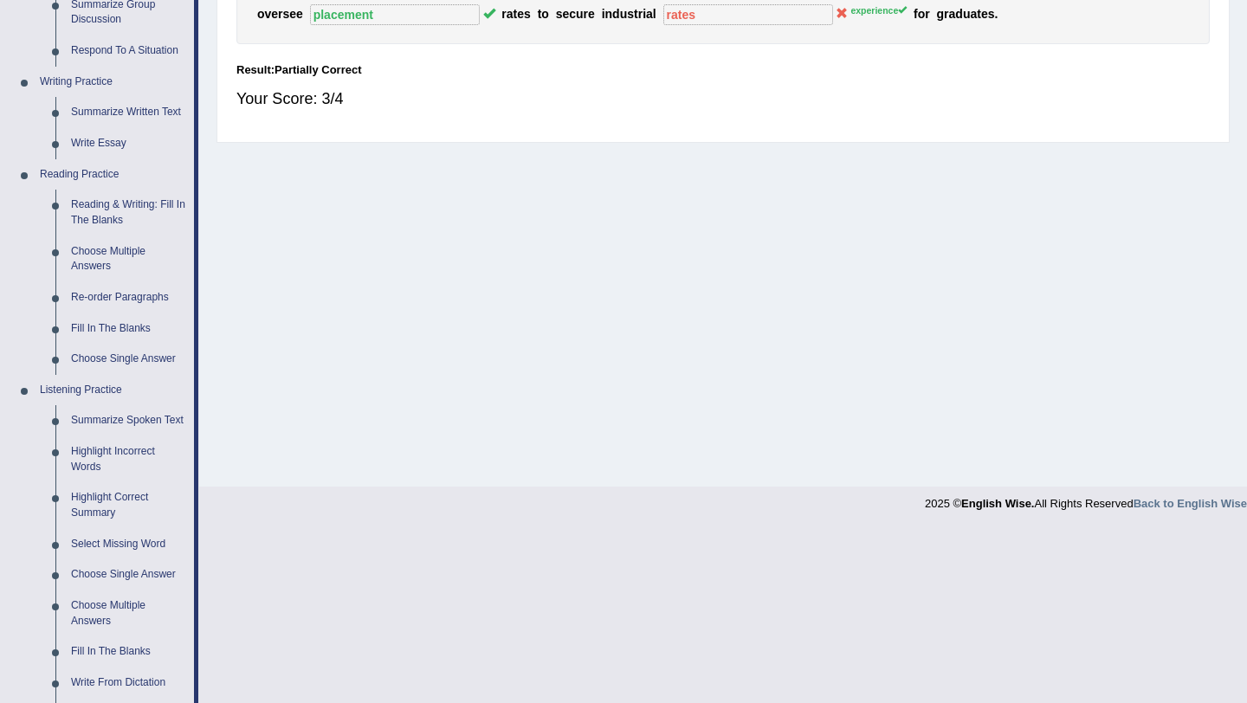
scroll to position [414, 0]
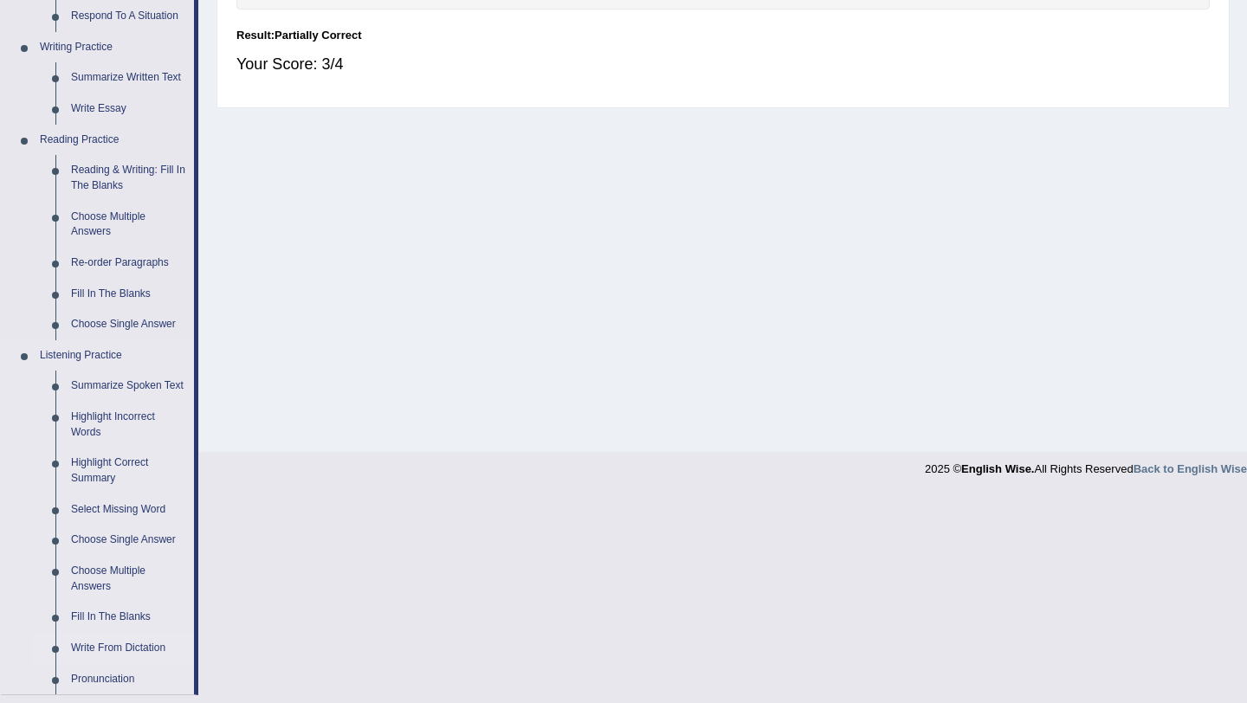
drag, startPoint x: 196, startPoint y: 661, endPoint x: 129, endPoint y: 668, distance: 67.1
click at [129, 657] on li "Practice Questions Speaking Practice Read Aloud Repeat Sentence Describe Image …" at bounding box center [99, 208] width 197 height 974
click at [129, 657] on ul "Home Practice Questions Speaking Practice Read Aloud Repeat Sentence Describe I…" at bounding box center [99, 307] width 197 height 1271
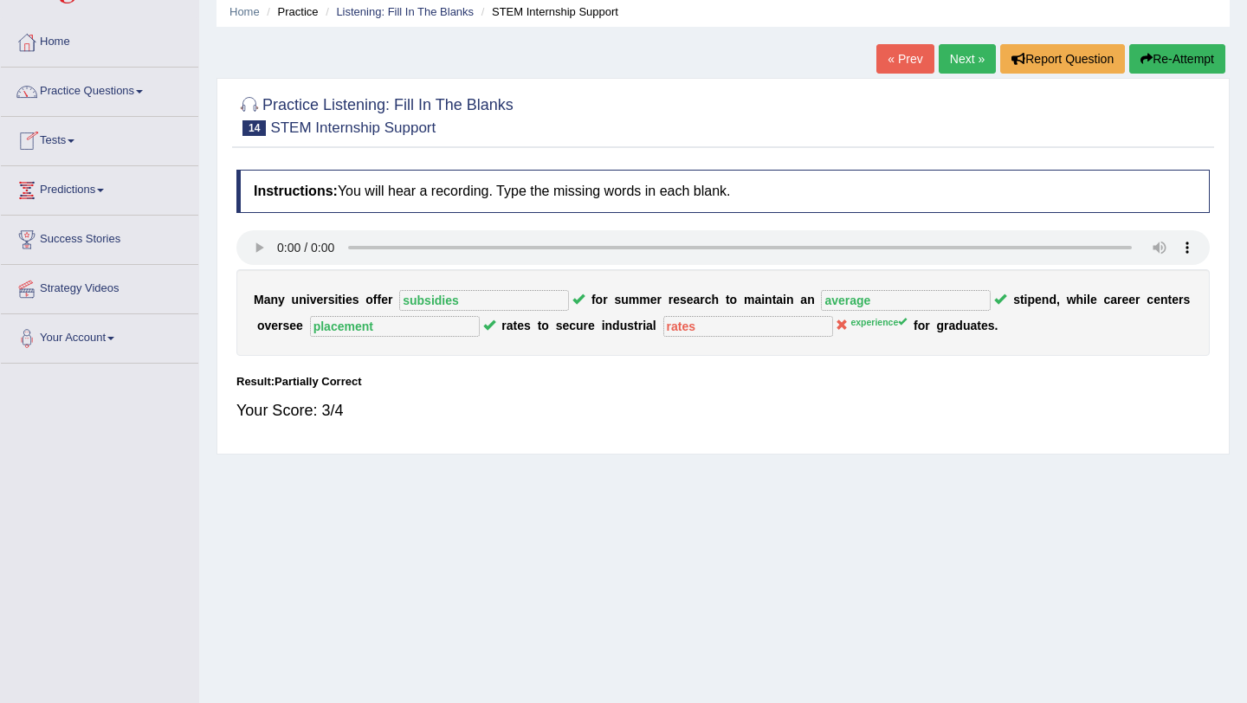
scroll to position [64, 0]
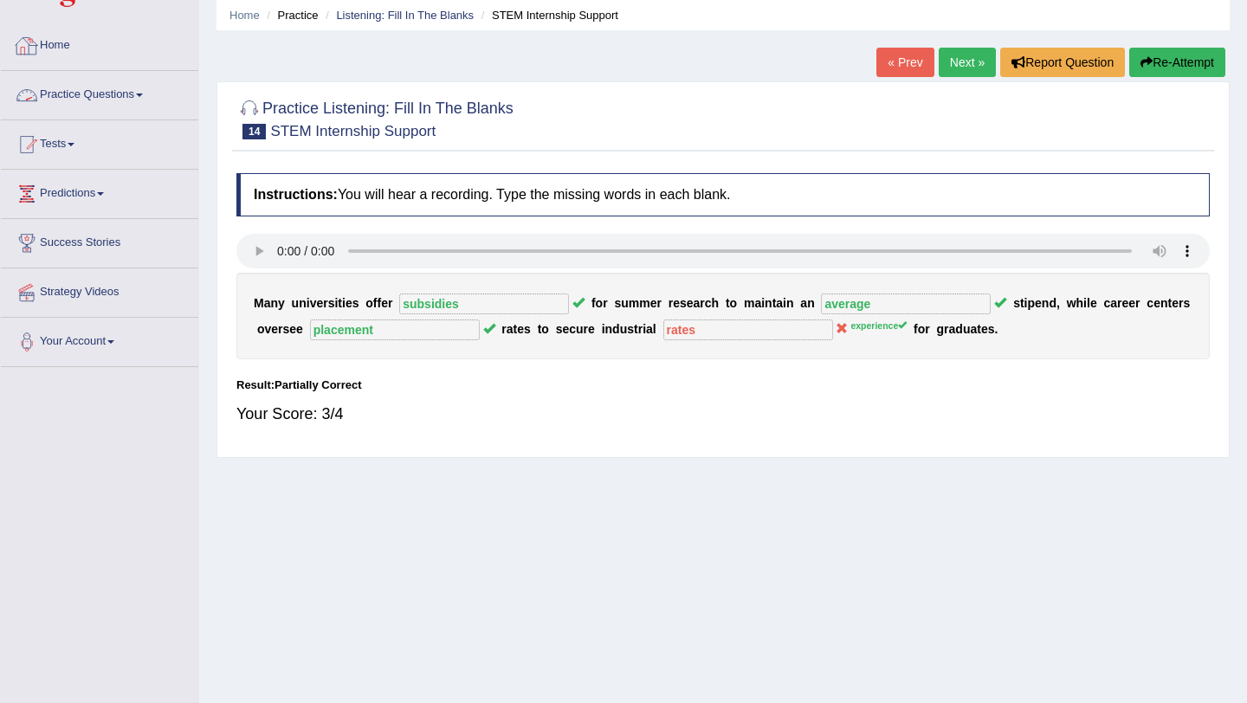
click at [143, 94] on span at bounding box center [139, 95] width 7 height 3
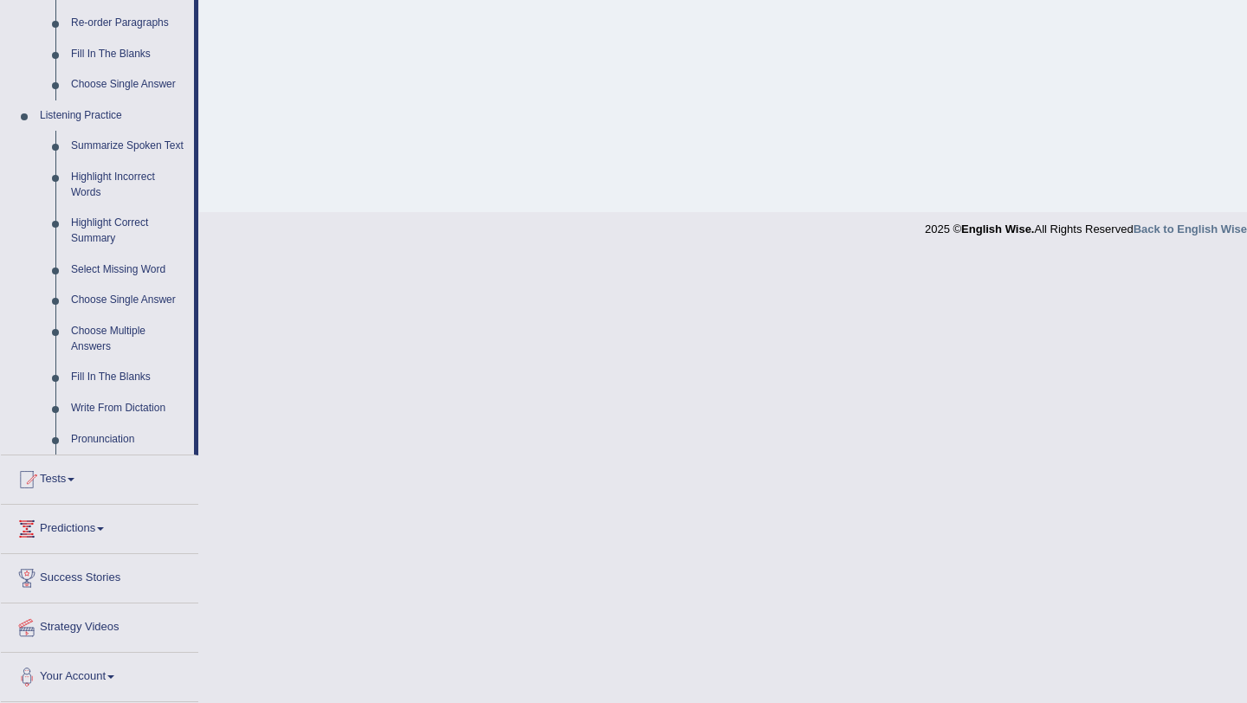
scroll to position [670, 0]
drag, startPoint x: 195, startPoint y: 196, endPoint x: 124, endPoint y: 410, distance: 225.4
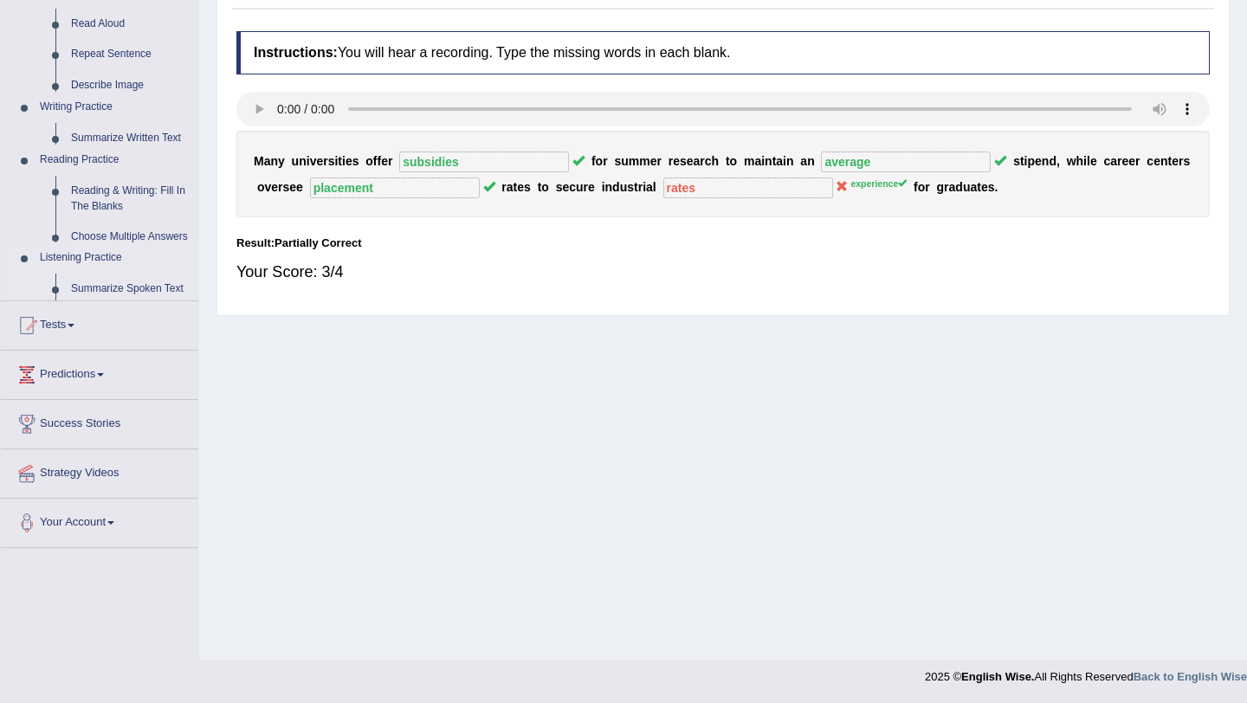
scroll to position [206, 0]
click at [124, 410] on div "Toggle navigation Home Practice Questions Speaking Practice Read Aloud Repeat S…" at bounding box center [623, 244] width 1247 height 901
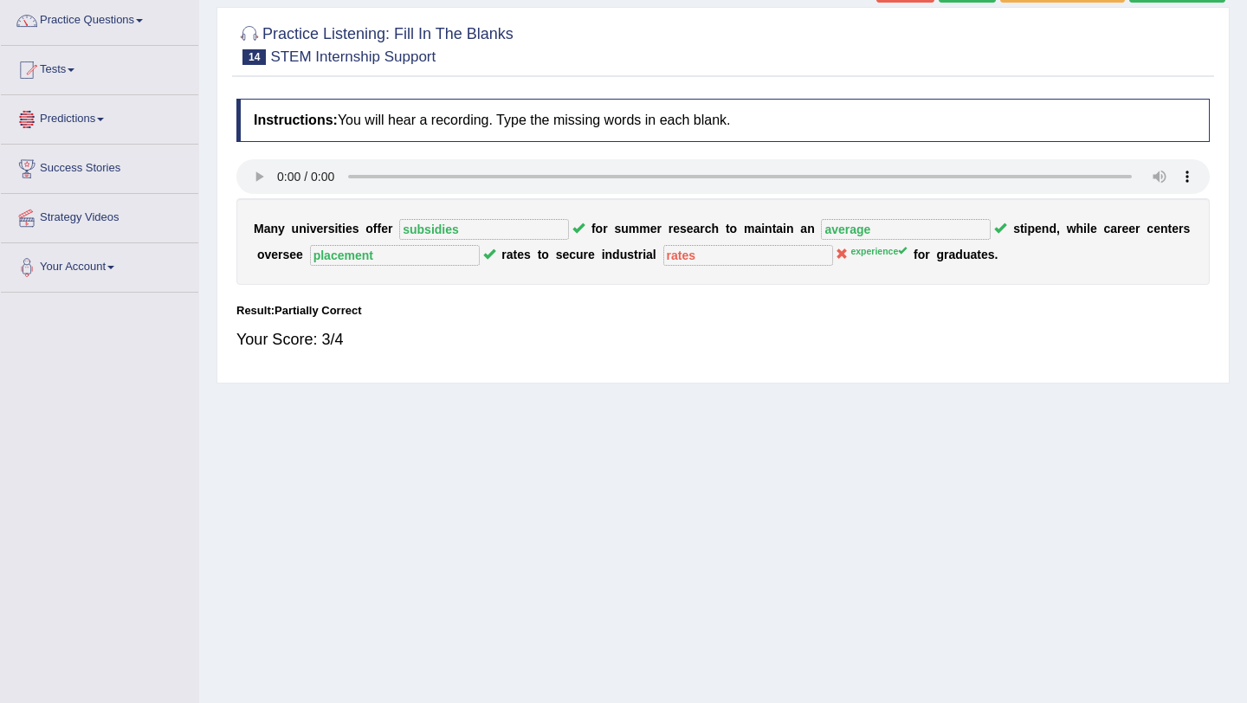
scroll to position [137, 0]
click at [143, 22] on span at bounding box center [139, 22] width 7 height 3
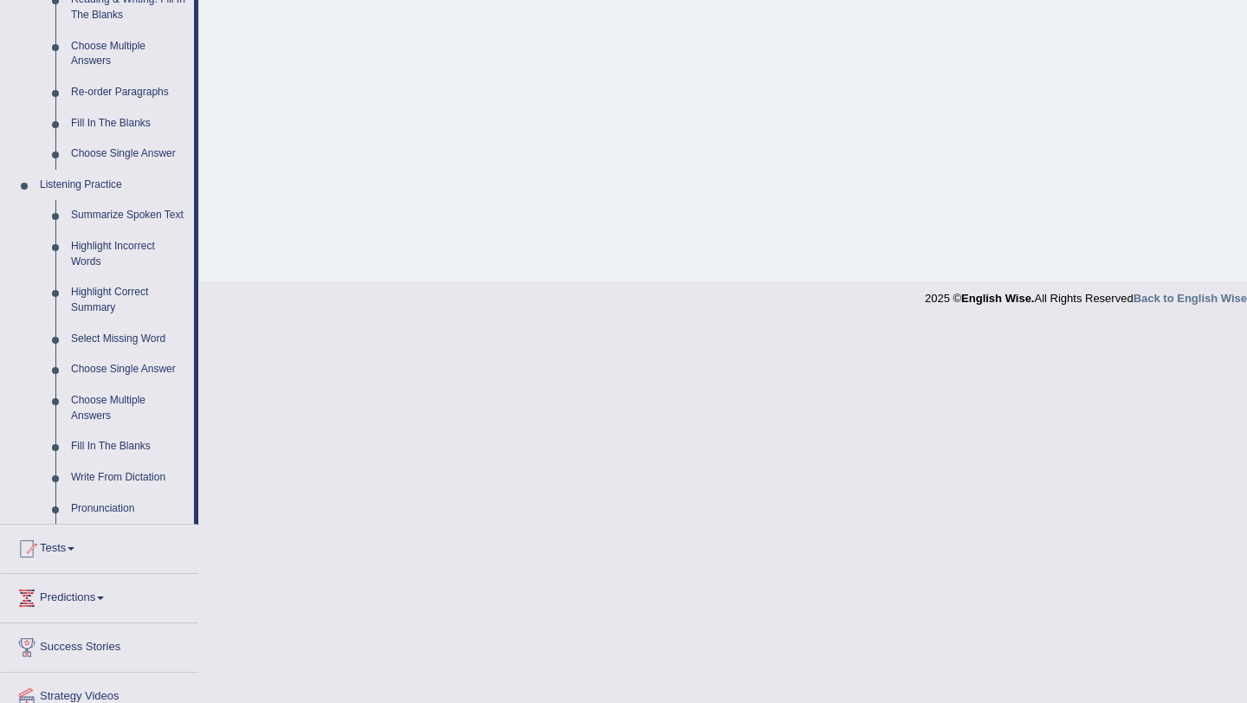
scroll to position [587, 0]
drag, startPoint x: 198, startPoint y: 355, endPoint x: 127, endPoint y: 495, distance: 157.3
click at [127, 495] on div "Home Practice Questions Speaking Practice Read Aloud Repeat Sentence Describe I…" at bounding box center [99, 133] width 223 height 1271
click at [128, 491] on link "Write From Dictation" at bounding box center [128, 475] width 131 height 31
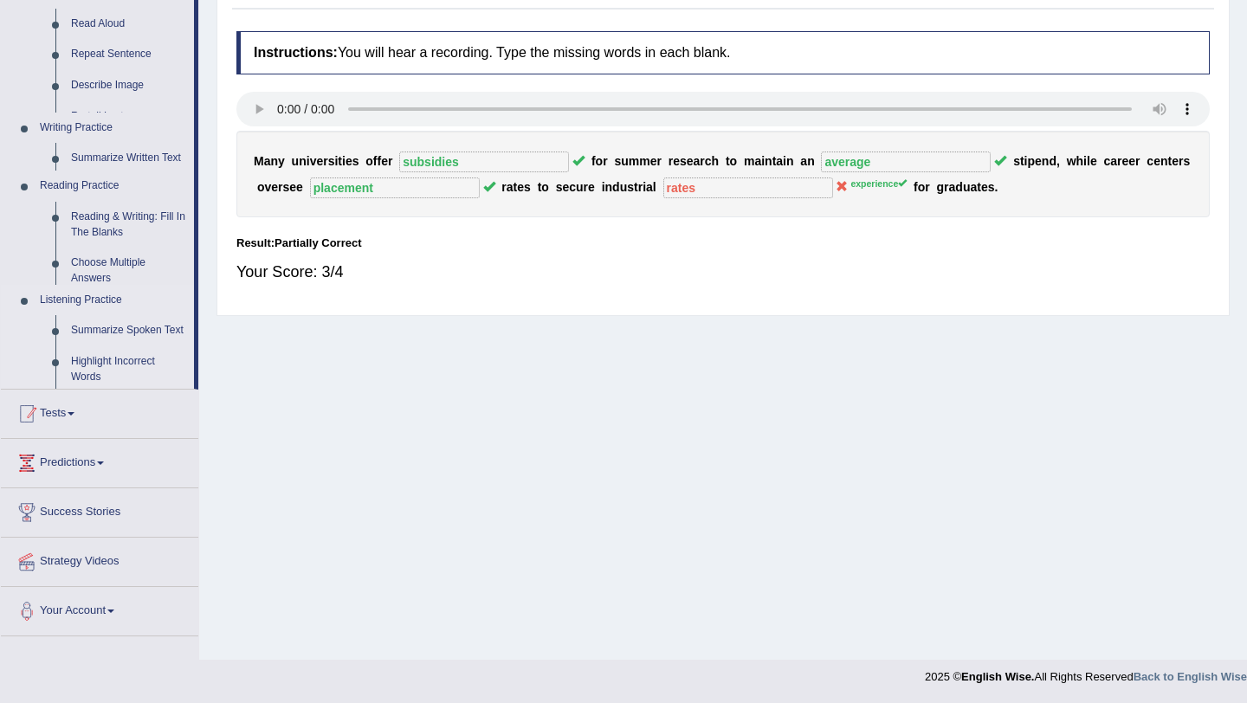
scroll to position [206, 0]
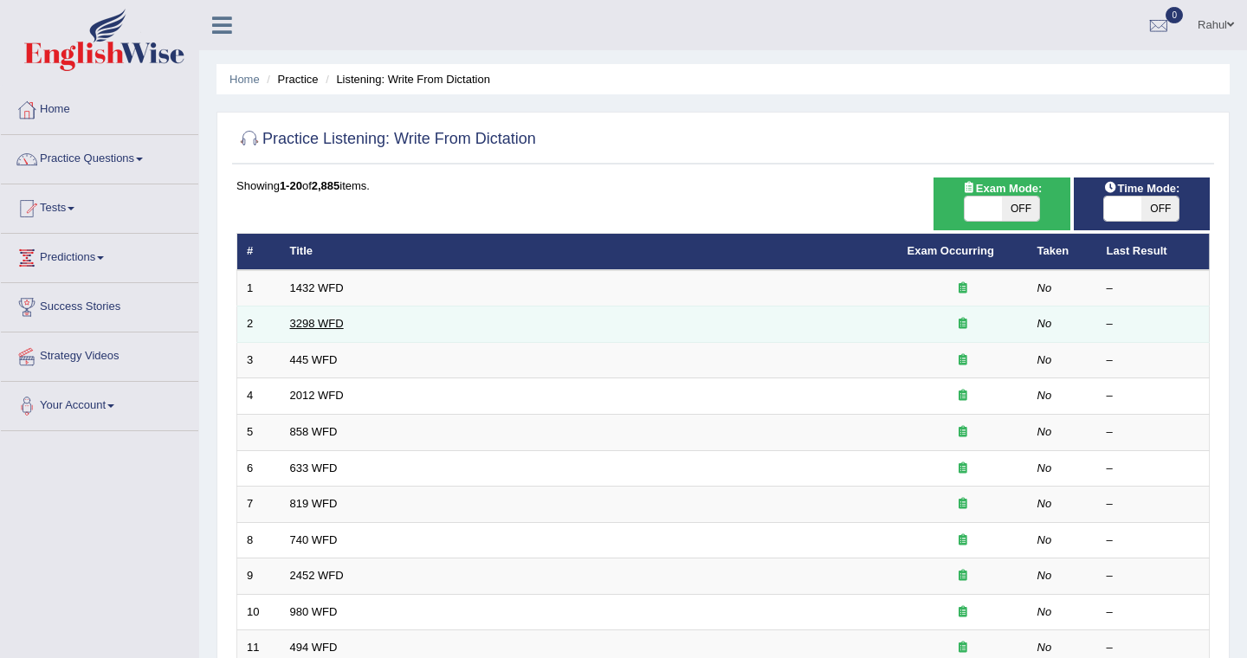
click at [340, 330] on link "3298 WFD" at bounding box center [317, 323] width 54 height 13
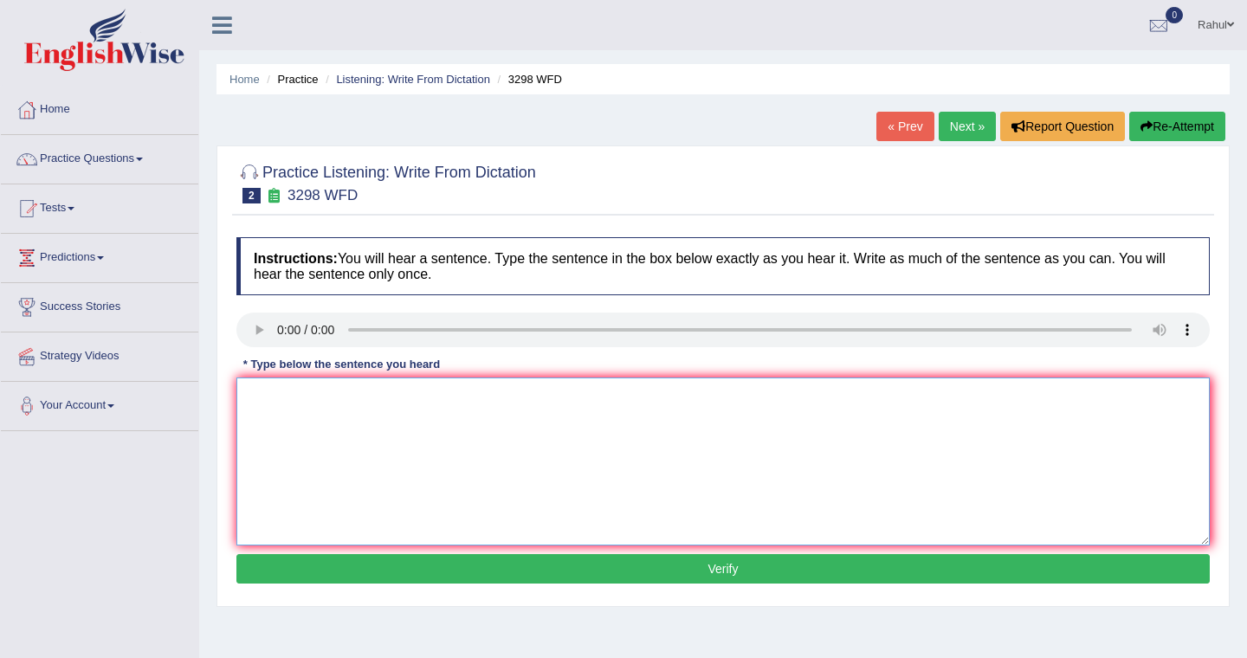
click at [284, 398] on textarea at bounding box center [723, 462] width 974 height 168
type textarea "a"
type textarea "Animal behaviour seems to be aspect both then human."
click at [731, 571] on button "Verify" at bounding box center [723, 568] width 974 height 29
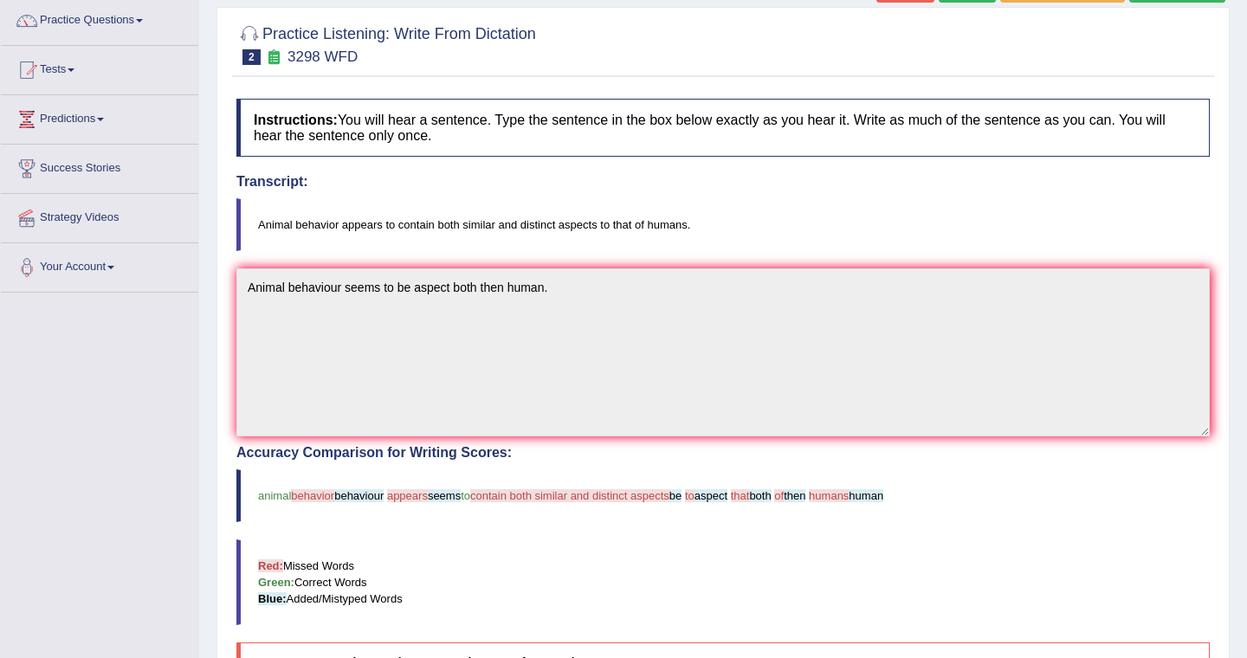
scroll to position [104, 0]
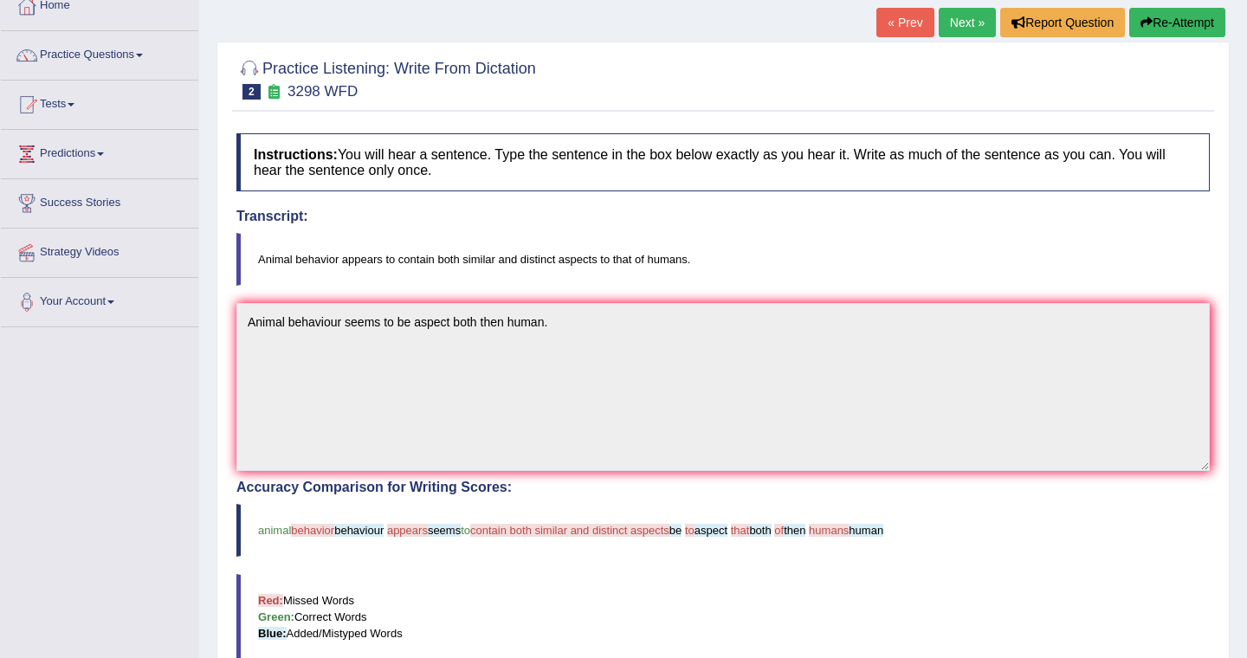
click at [955, 17] on link "Next »" at bounding box center [967, 22] width 57 height 29
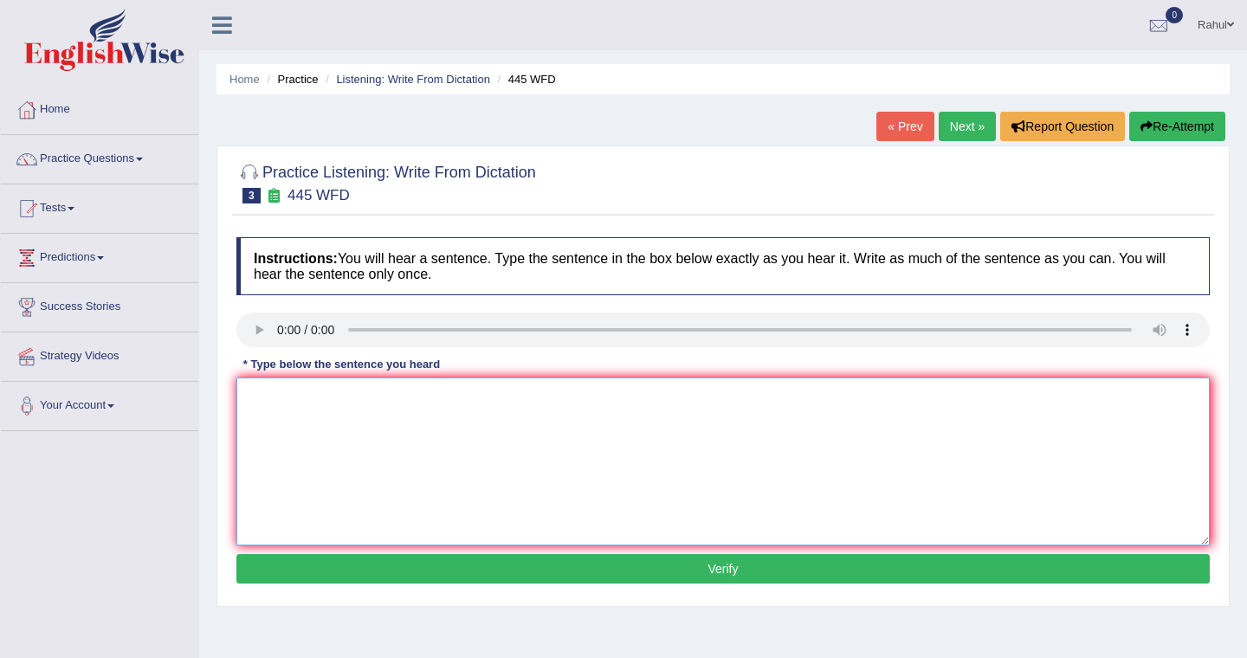
click at [269, 391] on textarea at bounding box center [723, 462] width 974 height 168
click at [253, 383] on textarea at bounding box center [723, 462] width 974 height 168
click at [595, 398] on textarea "The american astronomrs made a plan to land a spaceship on mars." at bounding box center [723, 462] width 974 height 168
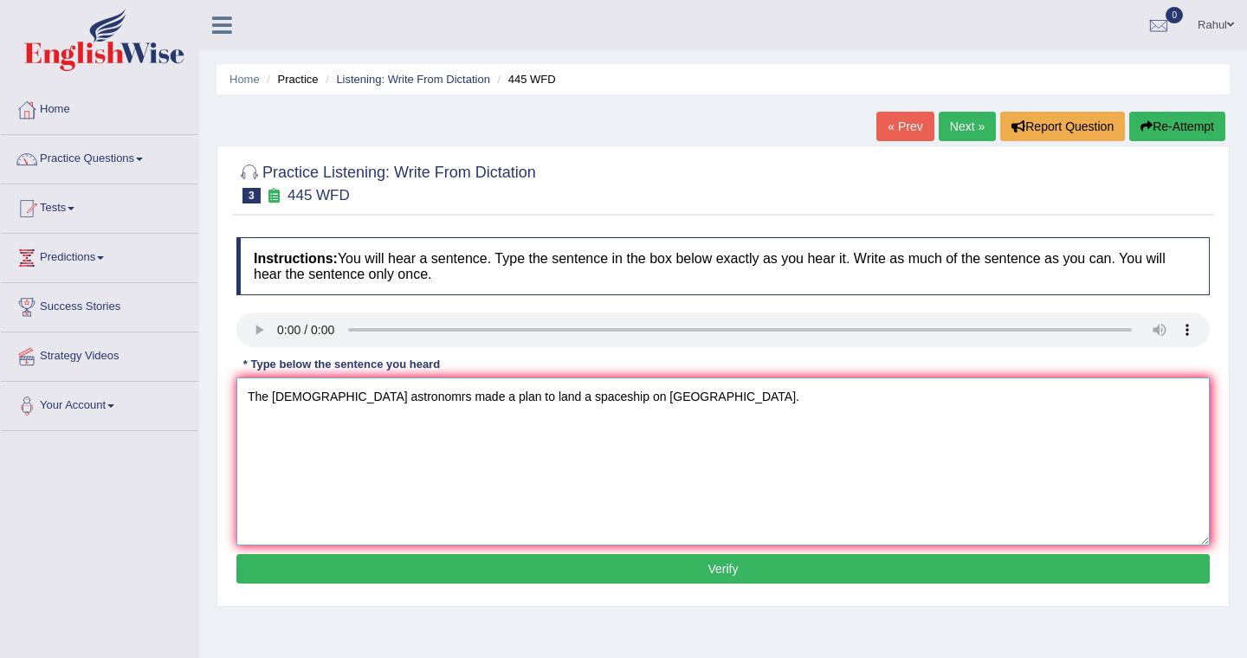
click at [275, 399] on textarea "The american astronomrs made a plan to land a spaceship on Mars." at bounding box center [723, 462] width 974 height 168
type textarea "The American astronomrs made a plan to land a spaceship on Mars."
click at [740, 571] on button "Verify" at bounding box center [723, 568] width 974 height 29
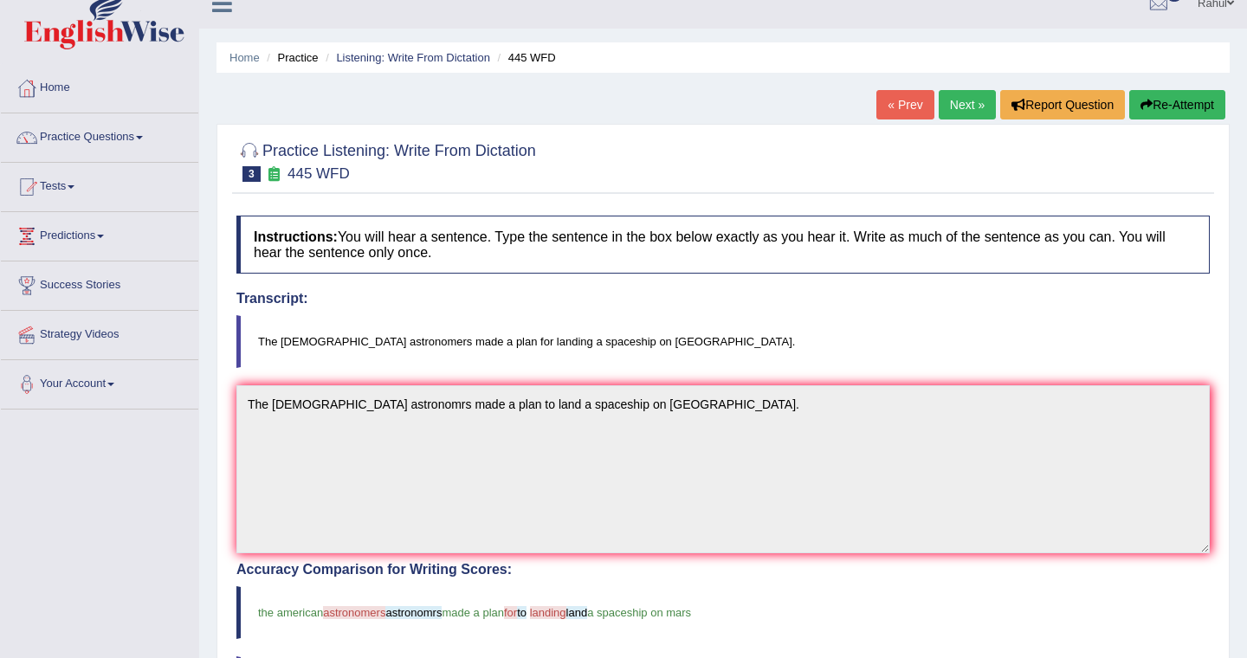
scroll to position [10, 0]
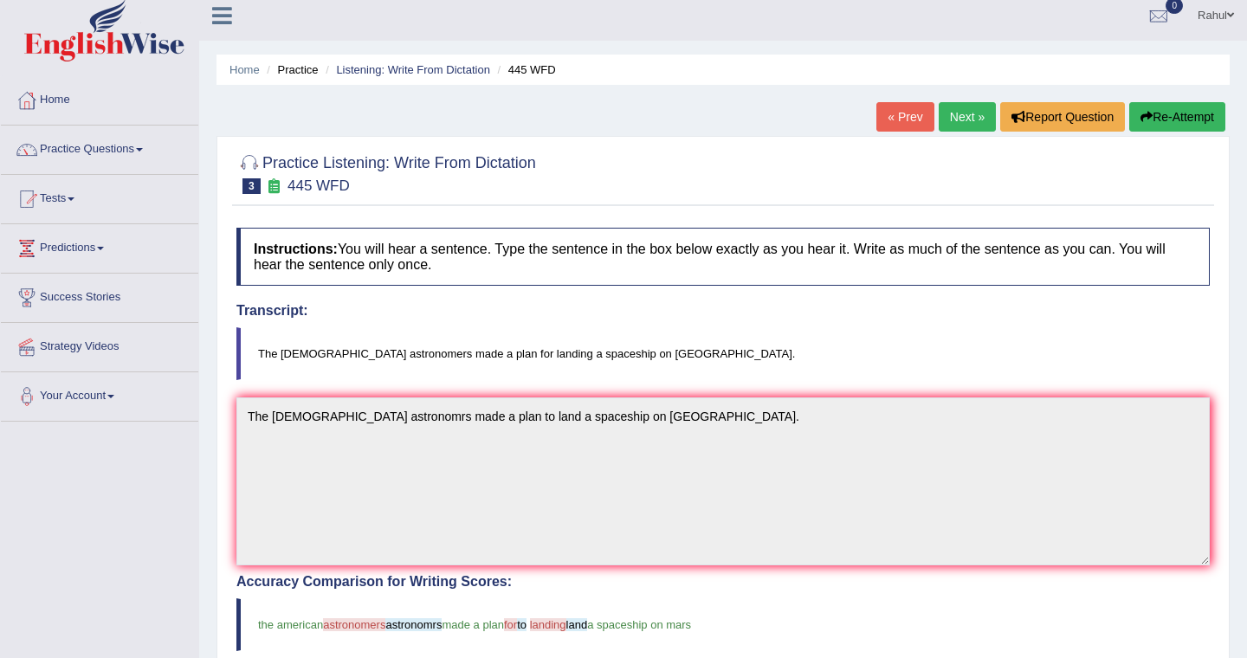
click at [1173, 118] on button "Re-Attempt" at bounding box center [1178, 116] width 96 height 29
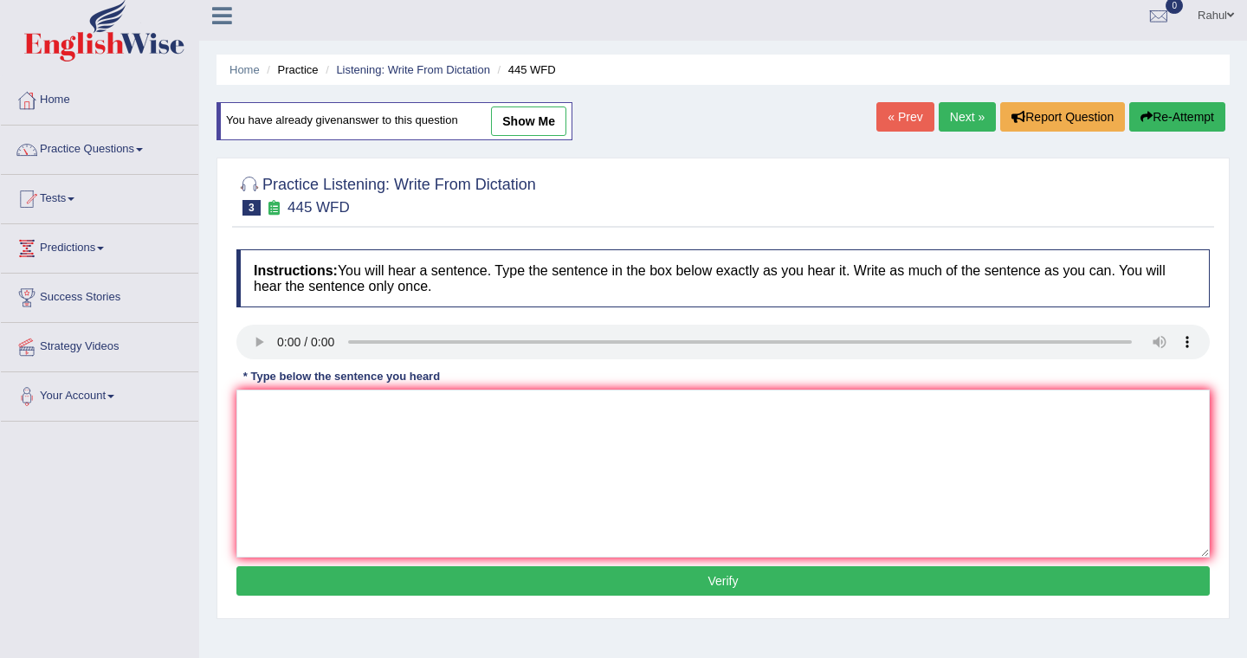
scroll to position [10, 0]
click at [962, 124] on link "Next »" at bounding box center [967, 116] width 57 height 29
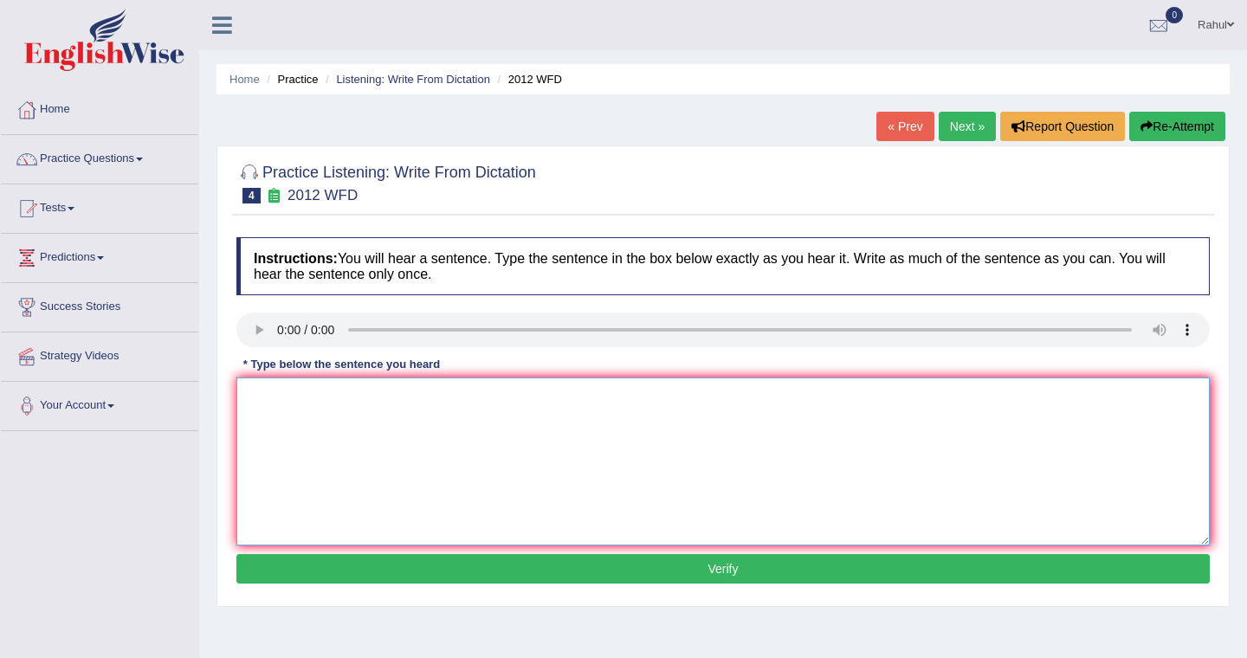
click at [259, 402] on textarea at bounding box center [723, 462] width 974 height 168
type textarea "t"
click at [325, 398] on textarea "There is a graet deal on this topic." at bounding box center [723, 462] width 974 height 168
click at [359, 398] on textarea "There is a great deal on this topic." at bounding box center [723, 462] width 974 height 168
type textarea "There is a great deal of debate on this topic."
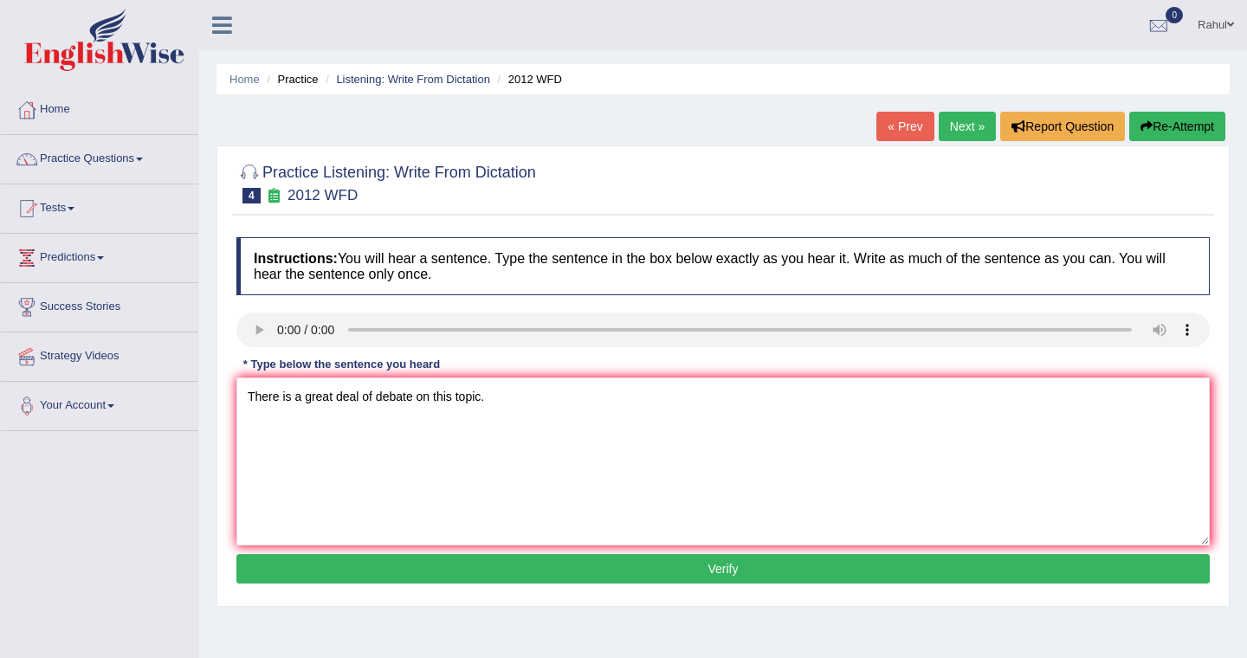
click at [737, 567] on button "Verify" at bounding box center [723, 568] width 974 height 29
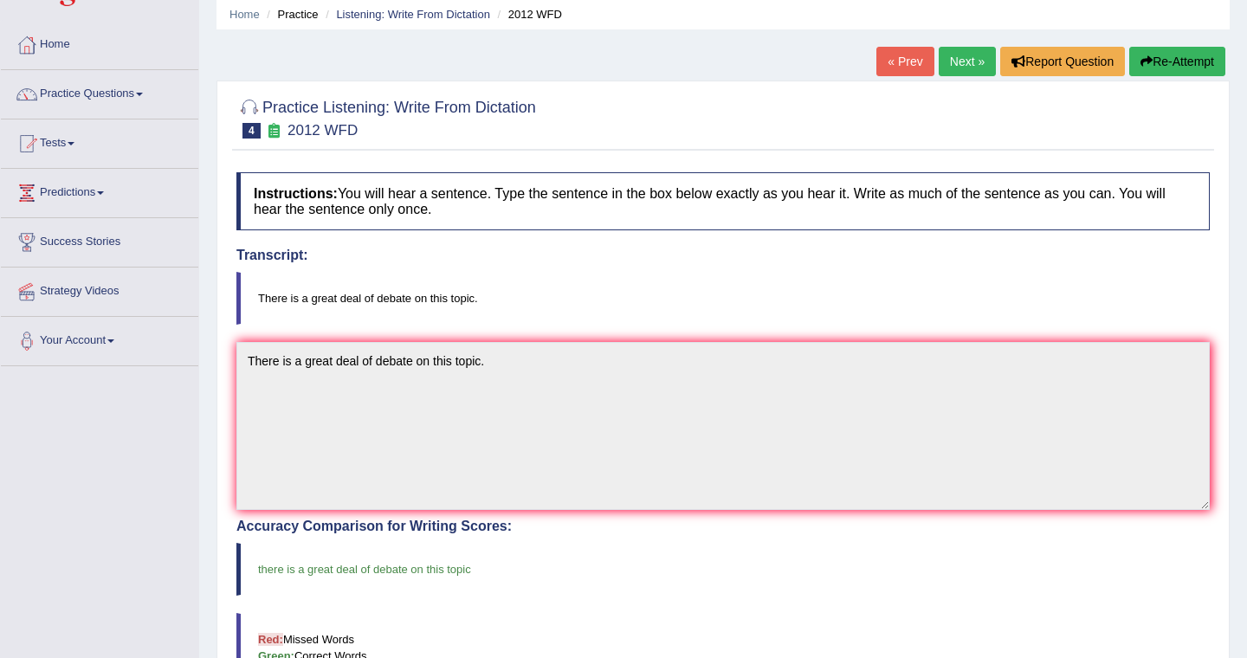
scroll to position [35, 0]
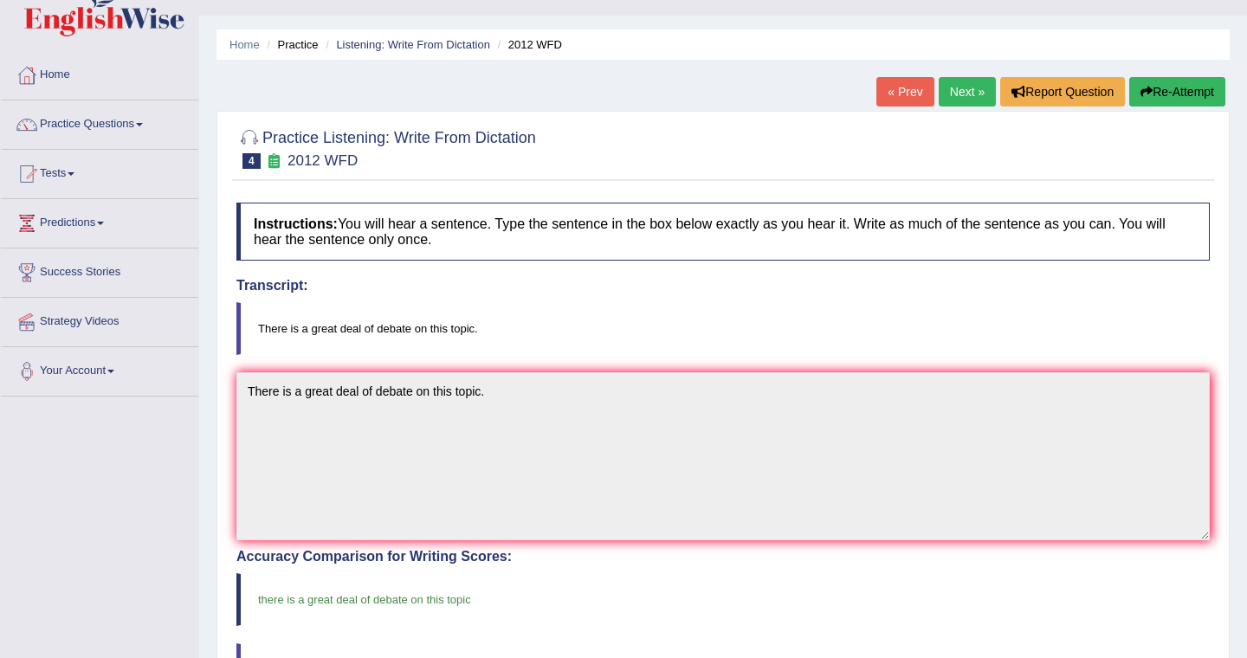
click at [968, 99] on link "Next »" at bounding box center [967, 91] width 57 height 29
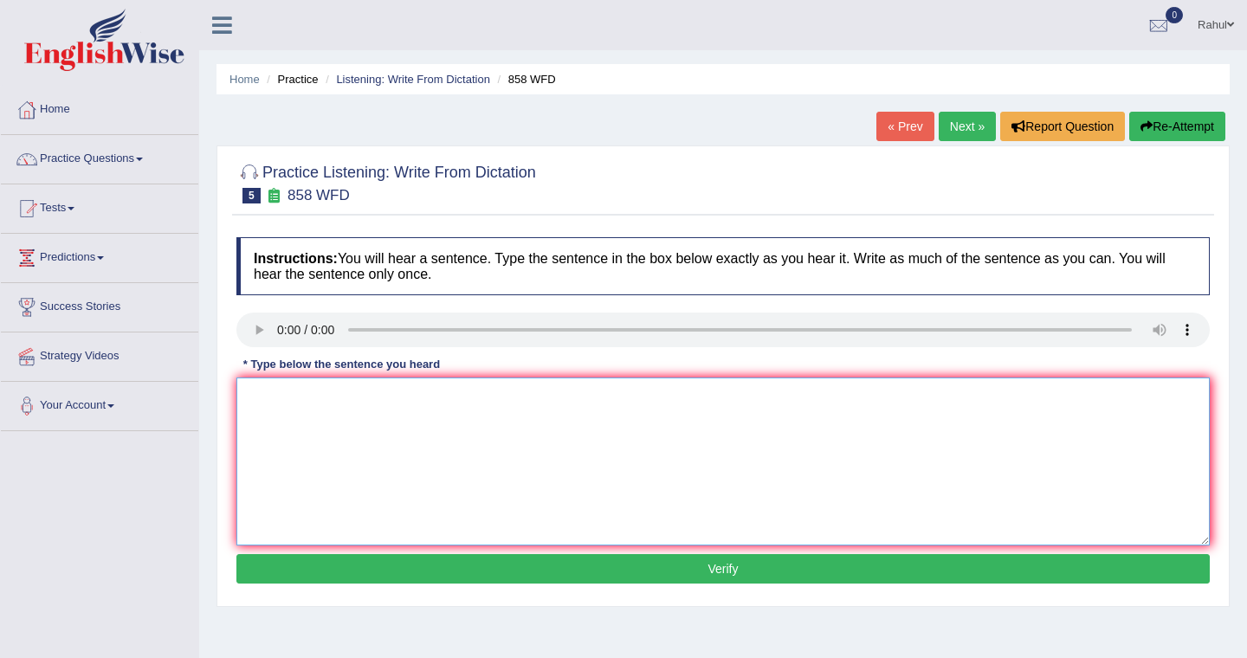
click at [259, 408] on textarea at bounding box center [723, 462] width 974 height 168
type textarea "t"
click at [301, 398] on textarea "The year" at bounding box center [723, 462] width 974 height 168
click at [359, 402] on textarea "The year when ship" at bounding box center [723, 462] width 974 height 168
click at [373, 407] on textarea "The year when ship" at bounding box center [723, 462] width 974 height 168
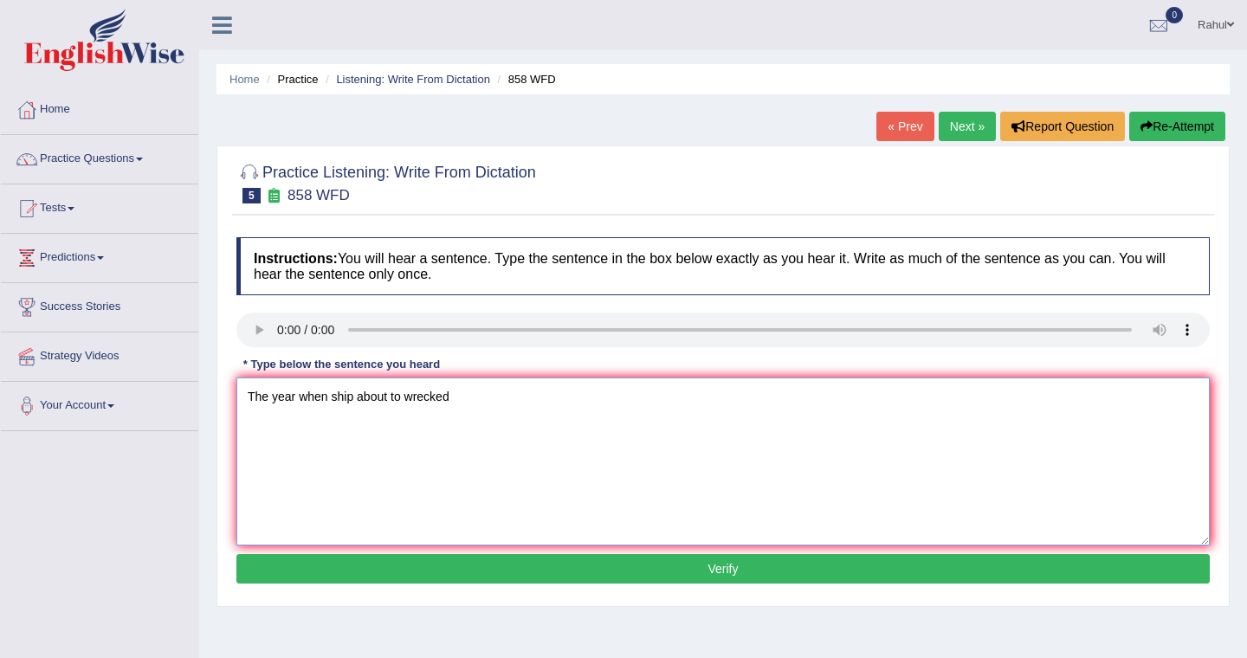
click at [455, 393] on textarea "The year when ship about to wrecked" at bounding box center [723, 462] width 974 height 168
click at [399, 397] on textarea "The year when ship about to wrecked intrested historians." at bounding box center [723, 462] width 974 height 168
click at [327, 398] on textarea "The year when ship of artifacts wrecked intrested historians." at bounding box center [723, 462] width 974 height 168
click at [437, 395] on textarea "The year when the ship of artifacts wrecked intrested historians." at bounding box center [723, 462] width 974 height 168
type textarea "The year when the ship of artifacts was wrecked intrested historians."
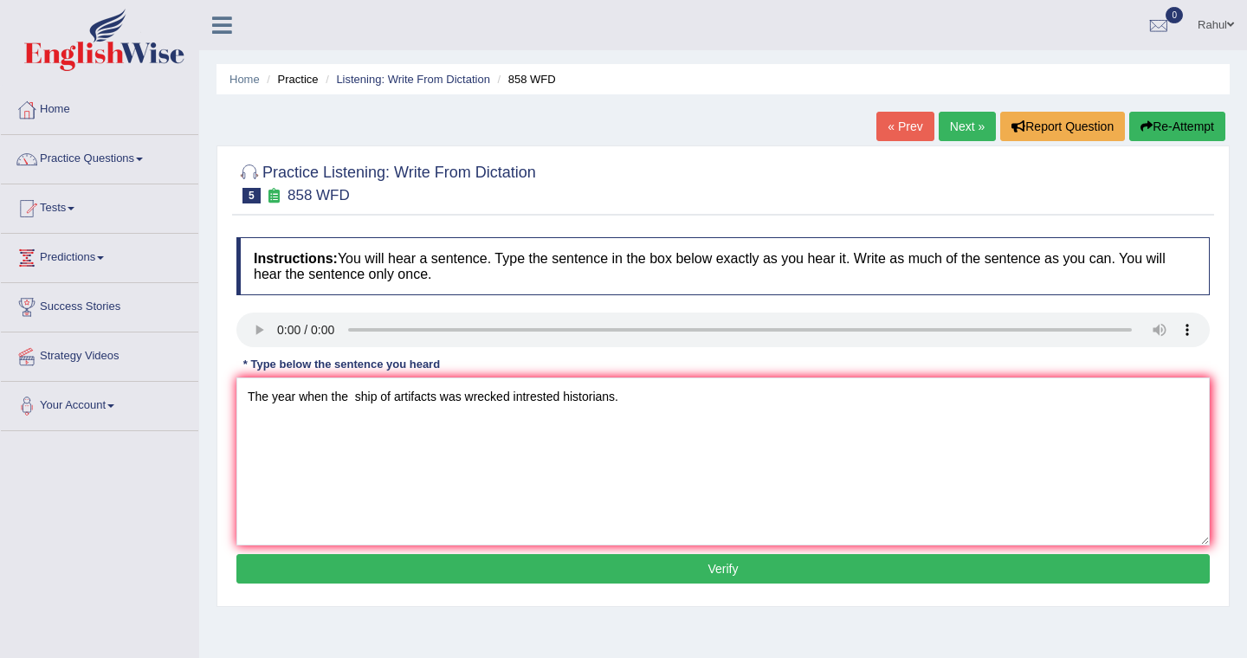
click at [708, 564] on button "Verify" at bounding box center [723, 568] width 974 height 29
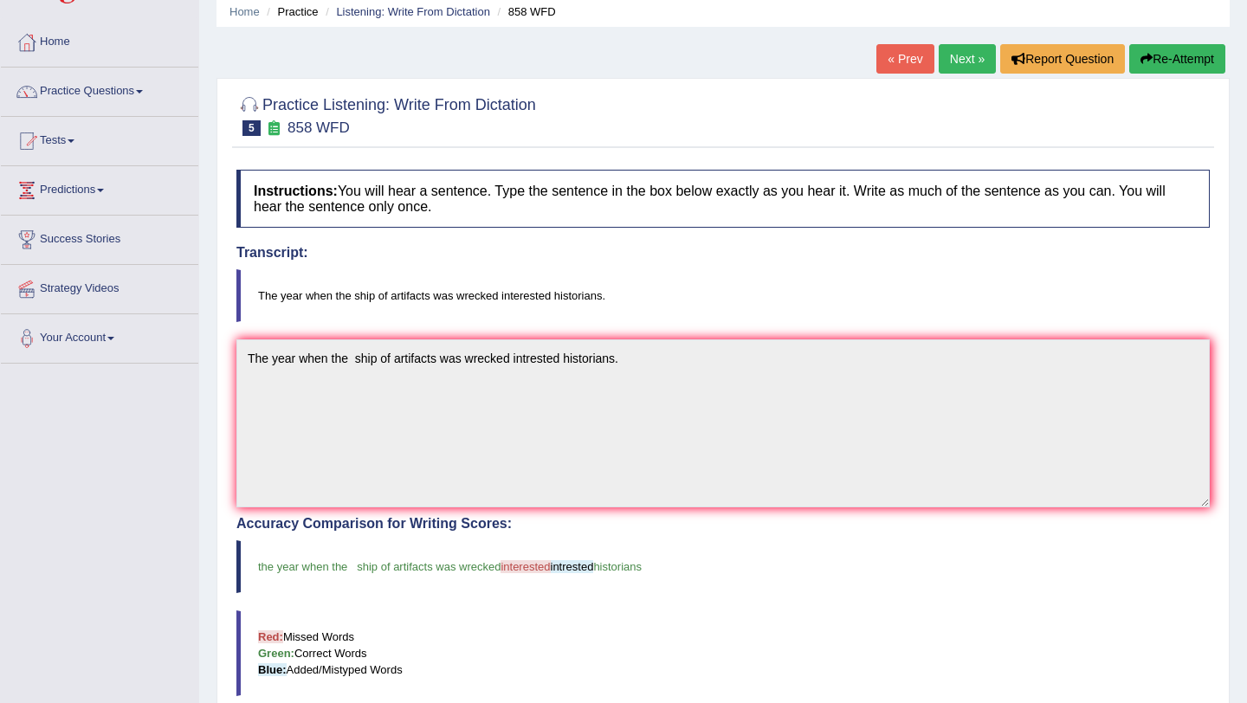
scroll to position [35, 0]
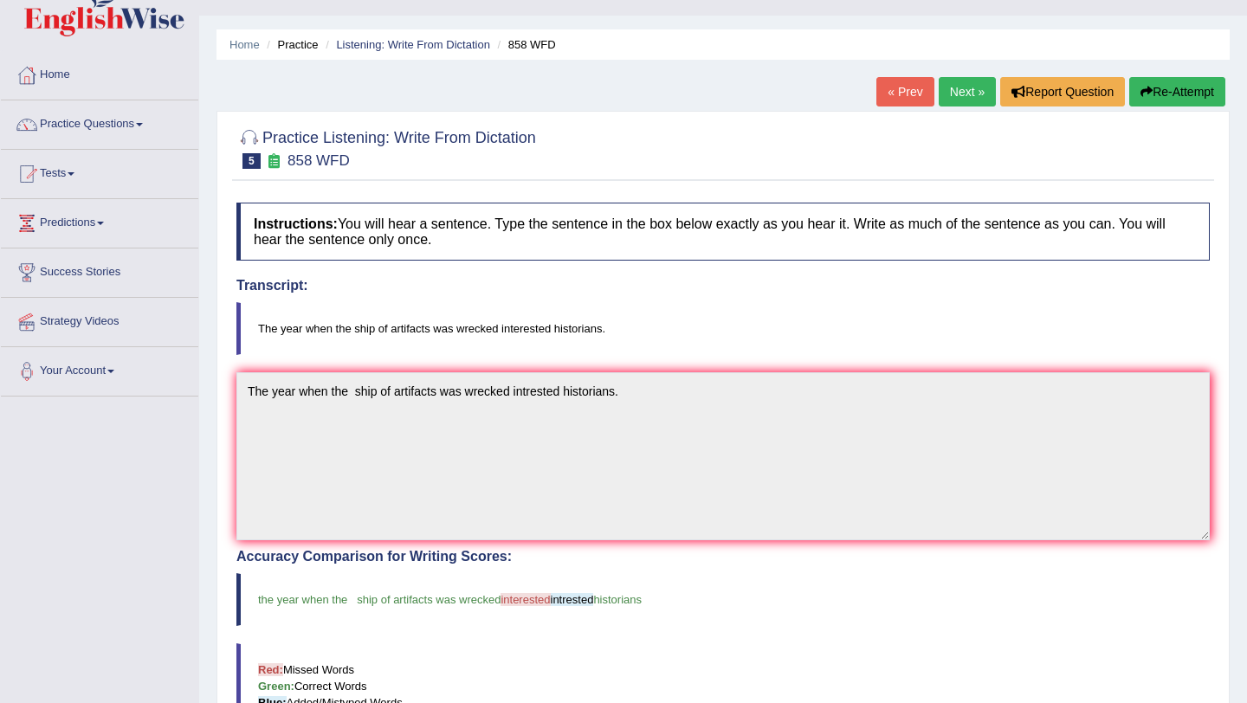
click at [151, 126] on link "Practice Questions" at bounding box center [99, 121] width 197 height 43
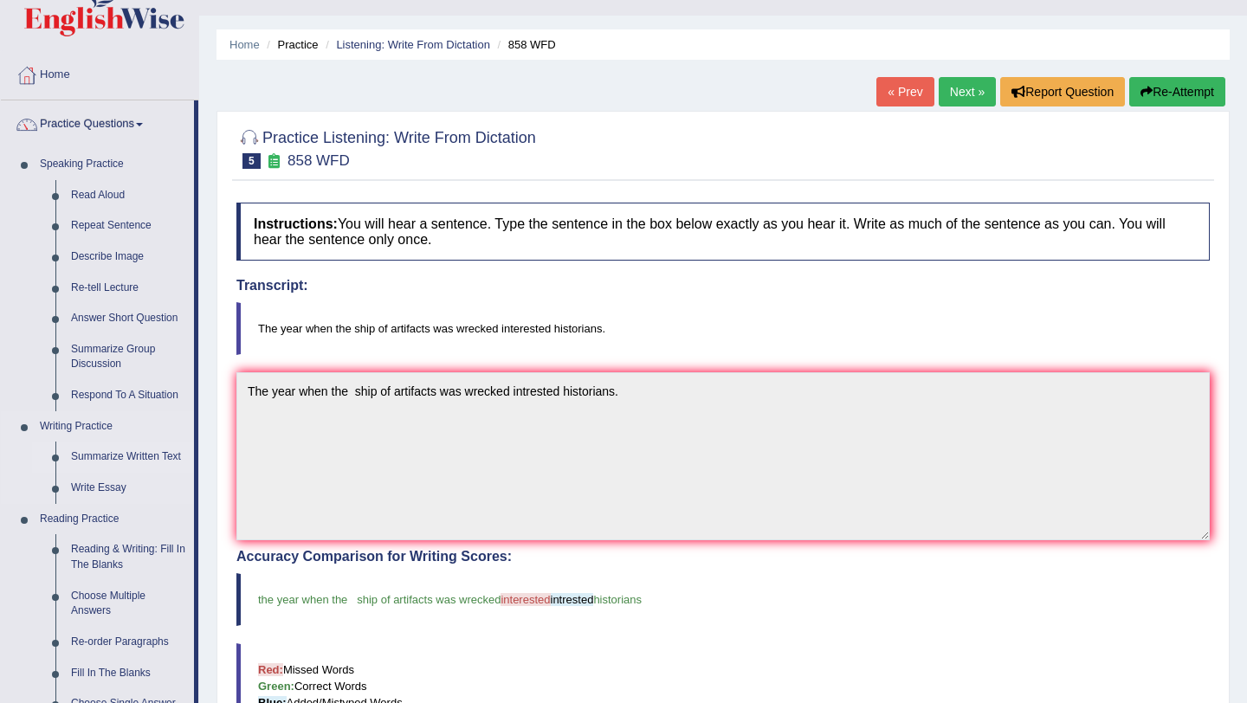
click at [129, 456] on link "Summarize Written Text" at bounding box center [128, 457] width 131 height 31
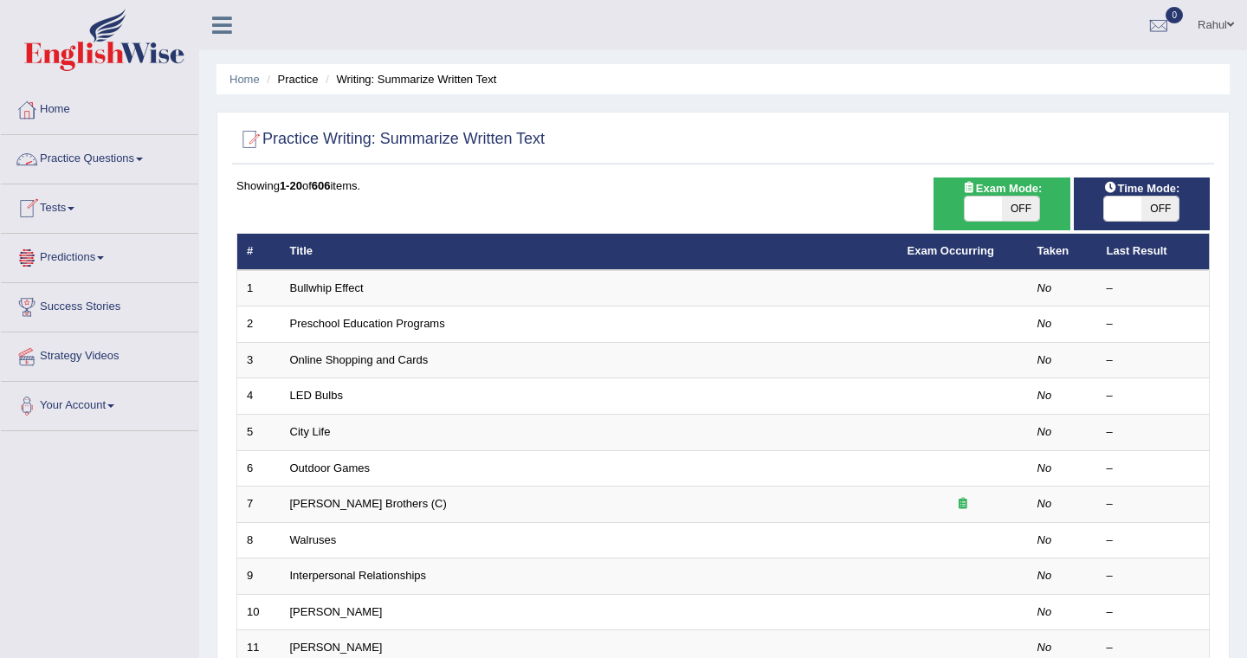
click at [143, 158] on span at bounding box center [139, 159] width 7 height 3
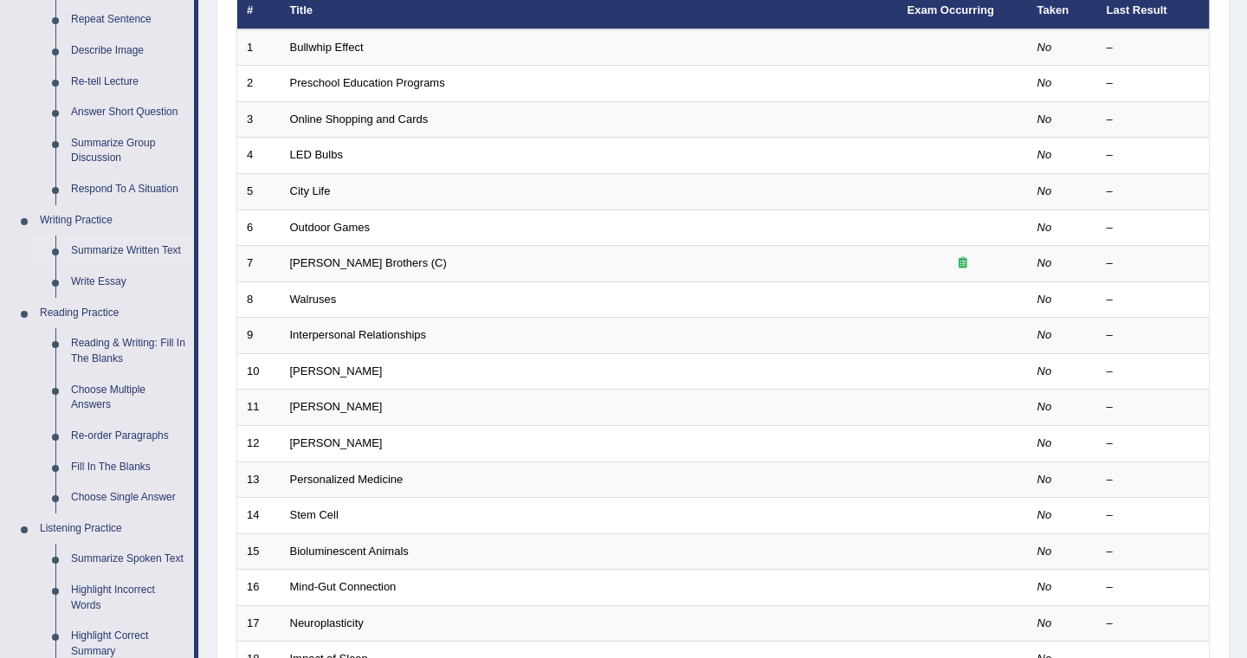
scroll to position [243, 0]
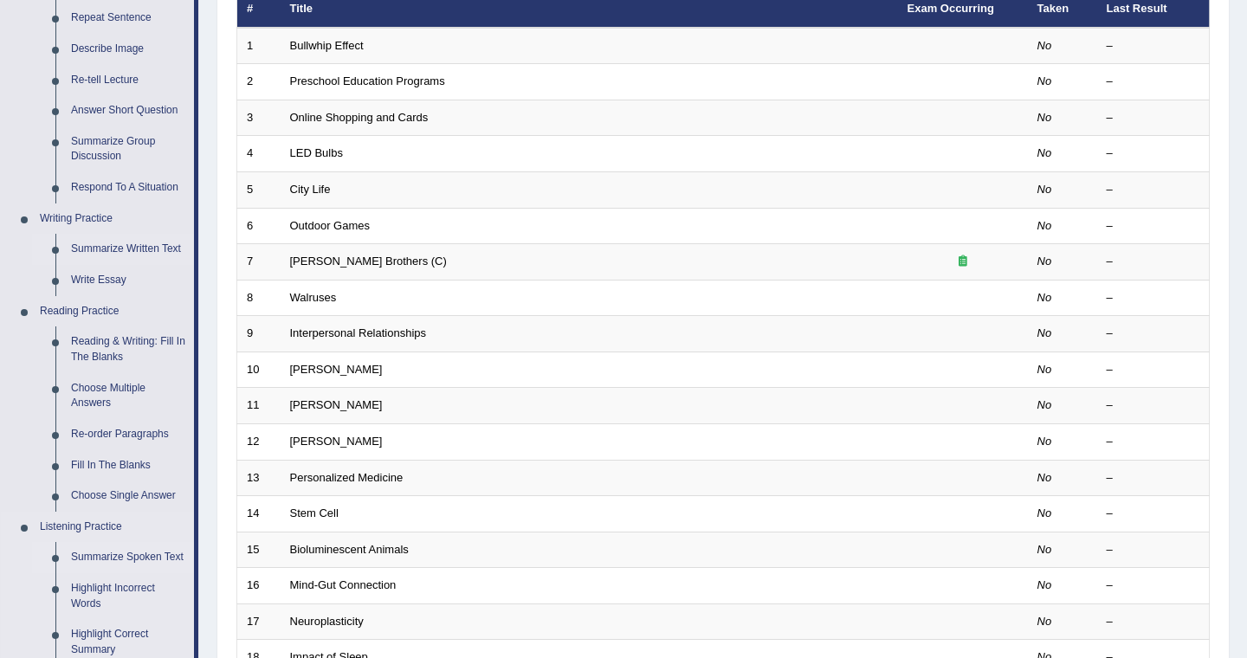
drag, startPoint x: 201, startPoint y: 615, endPoint x: 92, endPoint y: 570, distance: 118.1
click at [92, 569] on div "Toggle navigation Home Practice Questions Speaking Practice Read Aloud Repeat S…" at bounding box center [623, 326] width 1247 height 1138
click at [94, 555] on link "Summarize Spoken Text" at bounding box center [128, 557] width 131 height 31
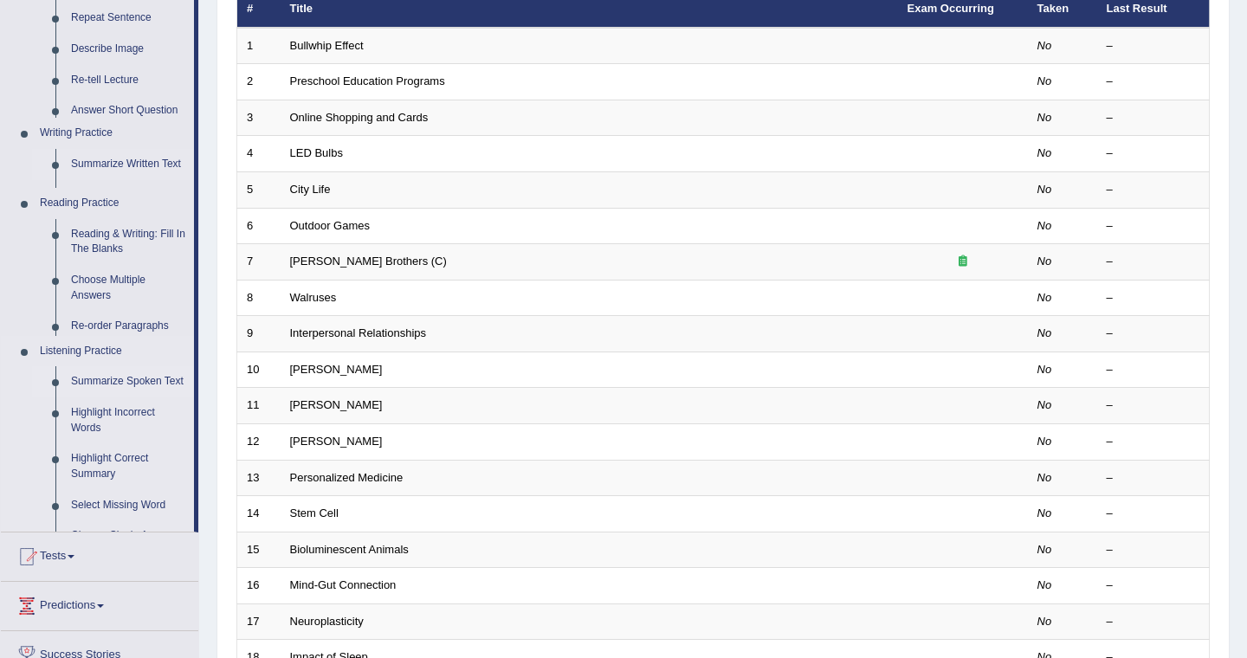
click at [94, 555] on ul "Home Practice Questions Speaking Practice Read Aloud Repeat Sentence Describe I…" at bounding box center [99, 311] width 197 height 936
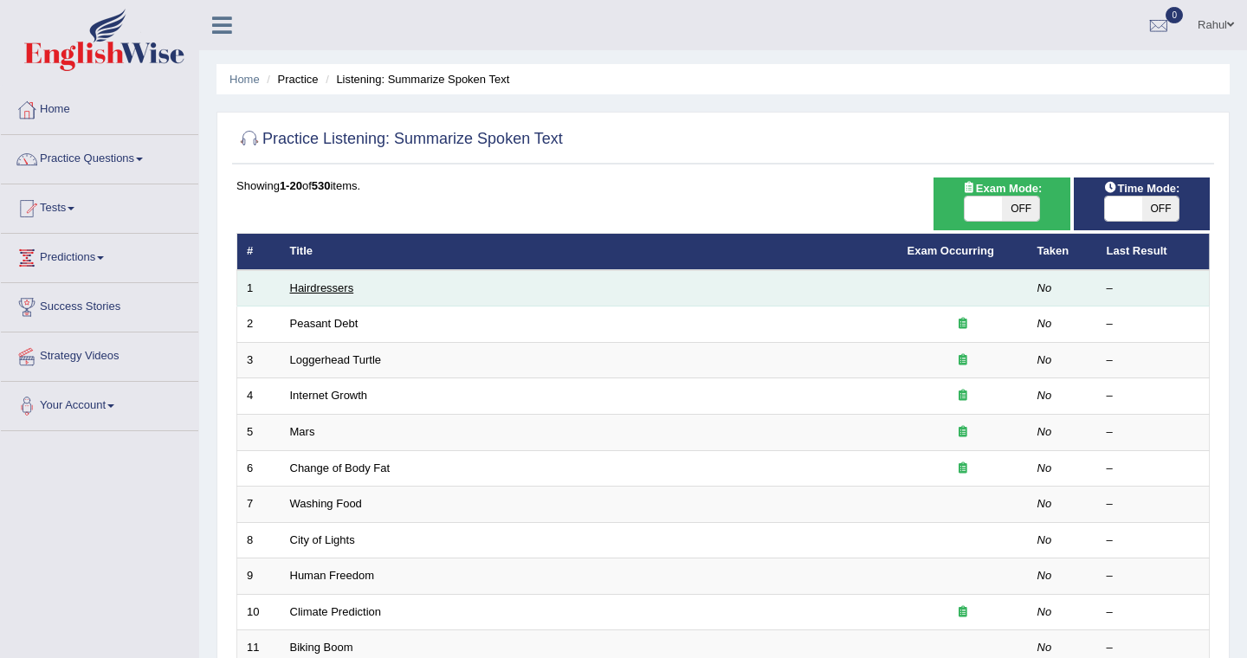
click at [327, 282] on link "Hairdressers" at bounding box center [322, 288] width 64 height 13
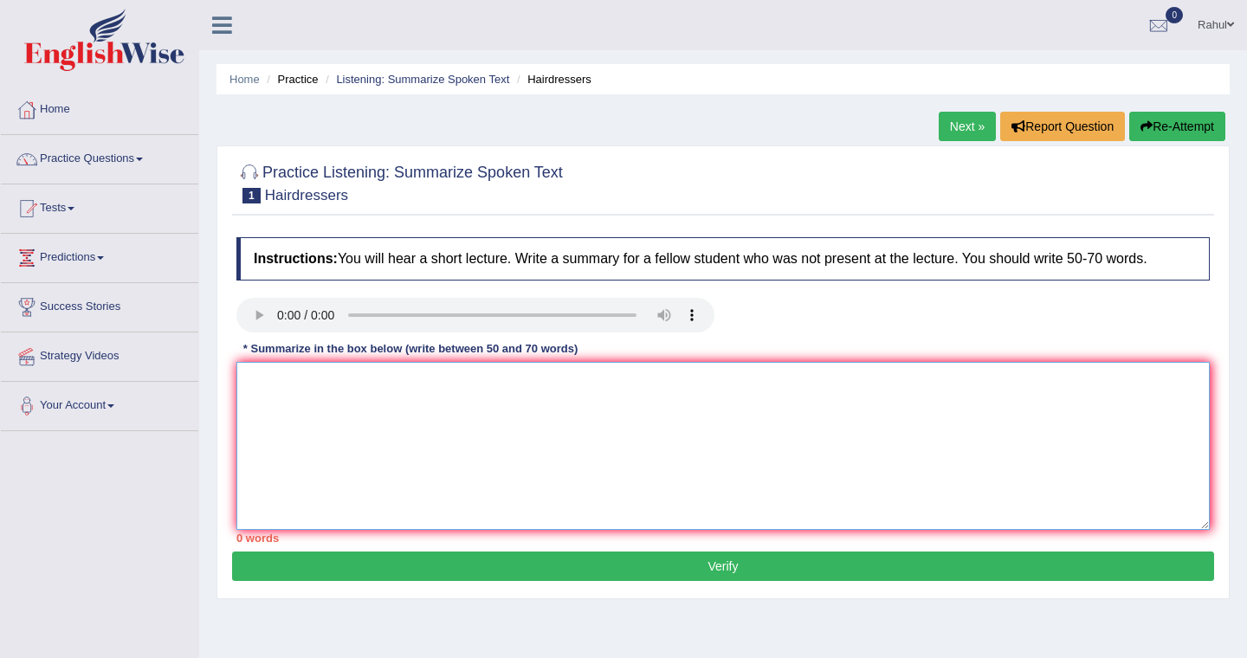
click at [248, 377] on textarea at bounding box center [723, 446] width 974 height 168
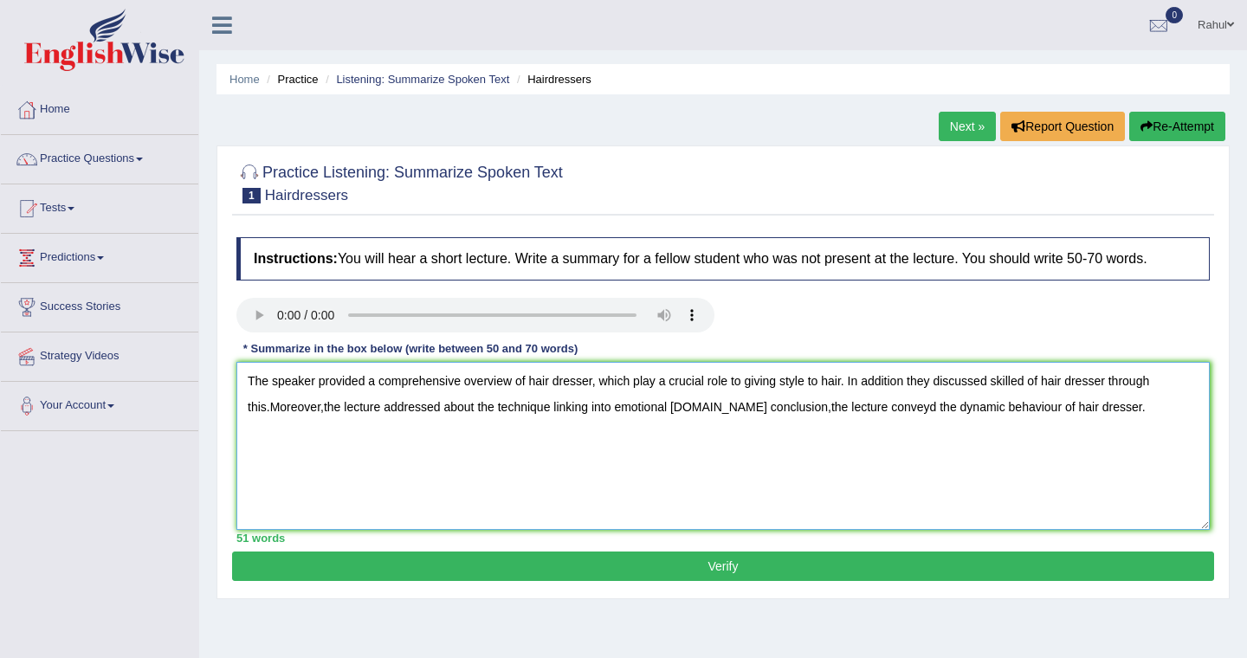
click at [269, 411] on textarea "The speaker provided a comprehensive overview of hair dresser, which play a cru…" at bounding box center [723, 446] width 974 height 168
click at [296, 407] on textarea "The speaker provided a comprehensive overview of hair dresser, which play a cru…" at bounding box center [723, 446] width 974 height 168
click at [697, 405] on textarea "The speaker provided a comprehensive overview of hair dresser, which play a cru…" at bounding box center [723, 446] width 974 height 168
click at [308, 405] on textarea "The speaker provided a comprehensive overview of hair dresser, which play a cru…" at bounding box center [723, 446] width 974 height 168
click at [772, 411] on textarea "The speaker provided a comprehensive overview of hair dresser, which play a cru…" at bounding box center [723, 446] width 974 height 168
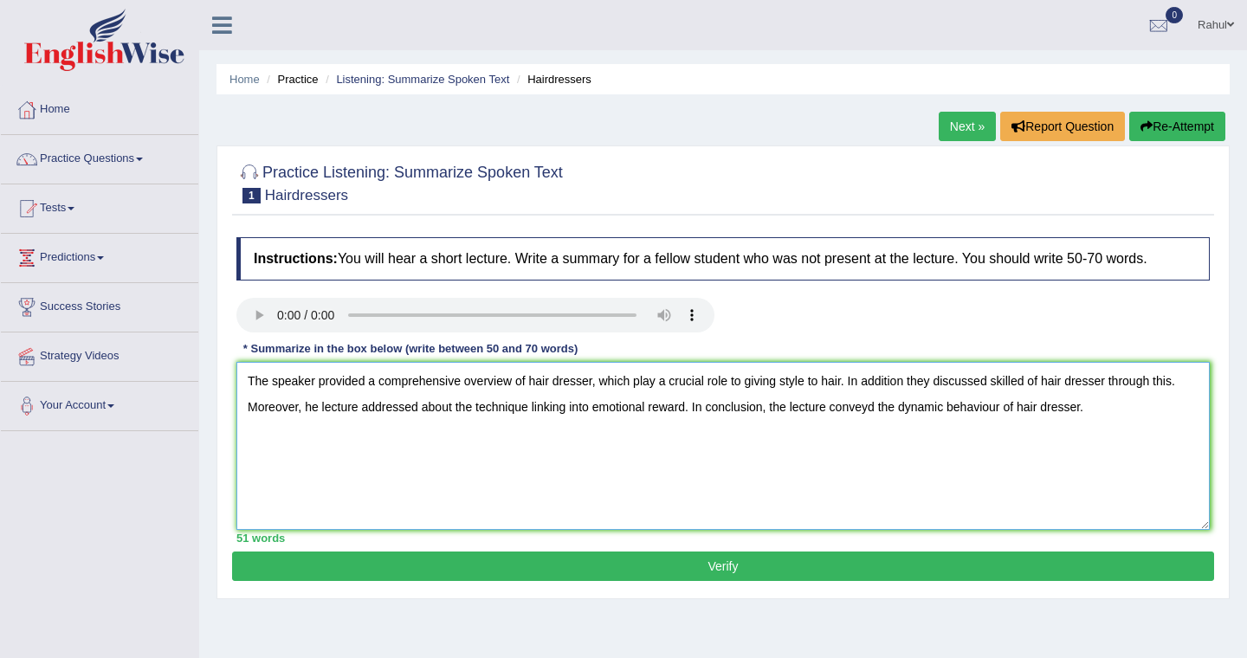
click at [842, 384] on textarea "The speaker provided a comprehensive overview of hair dresser, which play a cru…" at bounding box center [723, 446] width 974 height 168
click at [803, 407] on textarea "The speaker provided a comprehensive overview of hair dresser, which play a cru…" at bounding box center [723, 446] width 974 height 168
click at [450, 435] on textarea "The speaker provided a comprehensive overview of hair dresser, which play a cru…" at bounding box center [723, 446] width 974 height 168
click at [1018, 379] on textarea "The speaker provided a comprehensive overview of hair dresser, which play a cru…" at bounding box center [723, 446] width 974 height 168
click at [288, 404] on textarea "The speaker provided a comprehensive overview of hair dresser, which play a cru…" at bounding box center [723, 446] width 974 height 168
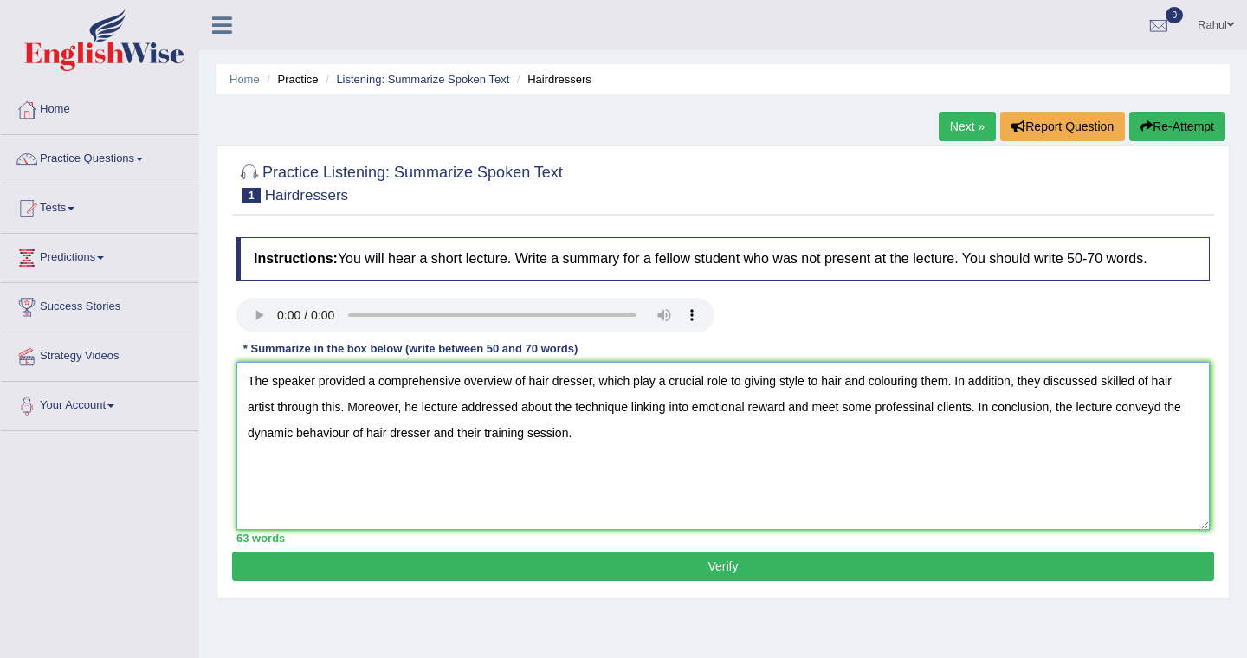
click at [421, 408] on textarea "The speaker provided a comprehensive overview of hair dresser, which play a cru…" at bounding box center [723, 446] width 974 height 168
click at [637, 405] on textarea "The speaker provided a comprehensive overview of hair dresser, which play a cru…" at bounding box center [723, 446] width 974 height 168
click at [1031, 405] on textarea "The speaker provided a comprehensive overview of hair dresser, which play a cru…" at bounding box center [723, 446] width 974 height 168
click at [802, 404] on textarea "The speaker provided a comprehensive overview of hair dresser, which play a cru…" at bounding box center [723, 446] width 974 height 168
type textarea "The speaker provided a comprehensive overview of hair dresser, which play a cru…"
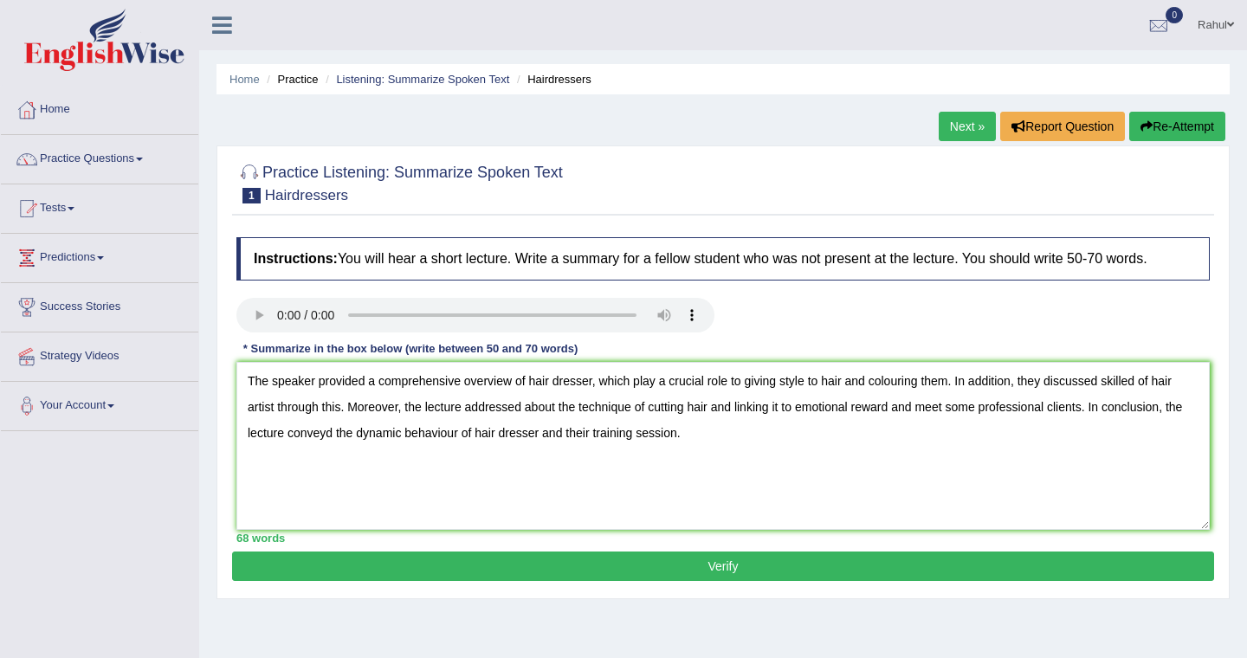
click at [717, 567] on button "Verify" at bounding box center [723, 566] width 982 height 29
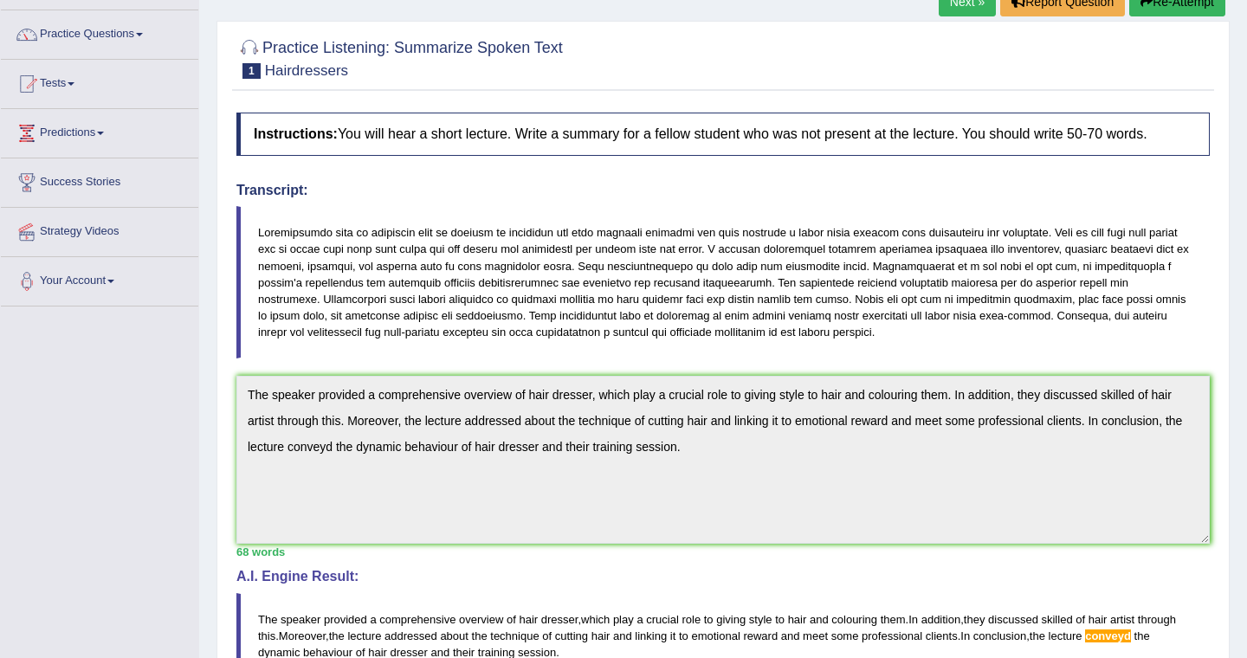
scroll to position [90, 0]
